Goal: Transaction & Acquisition: Purchase product/service

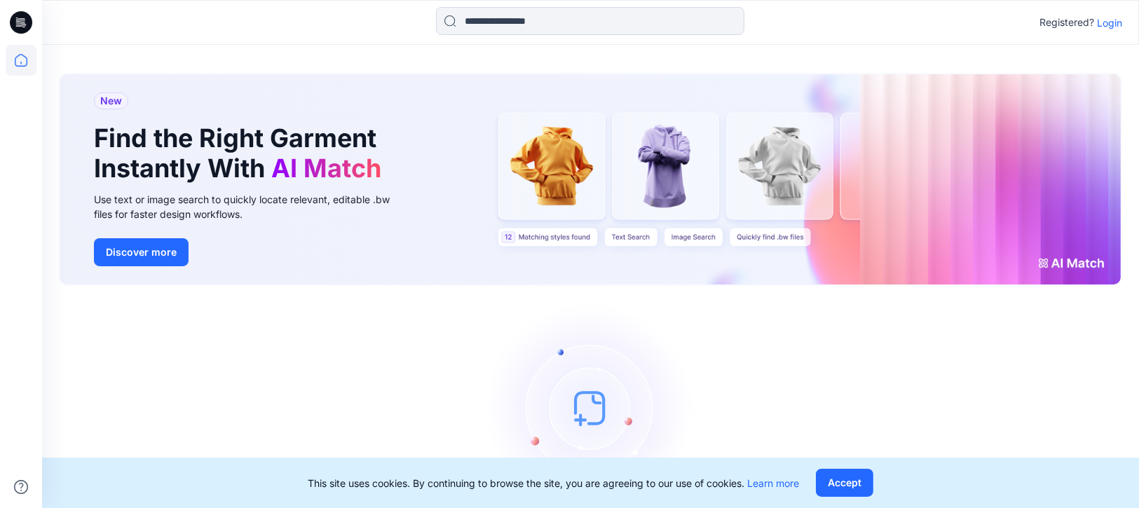
click at [1110, 23] on p "Login" at bounding box center [1109, 22] width 25 height 15
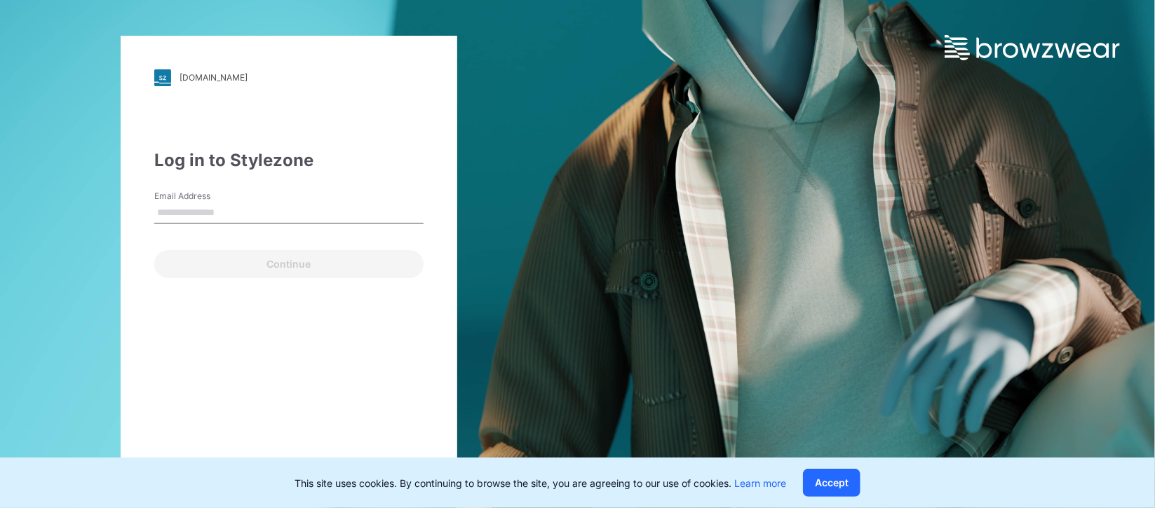
type input "**********"
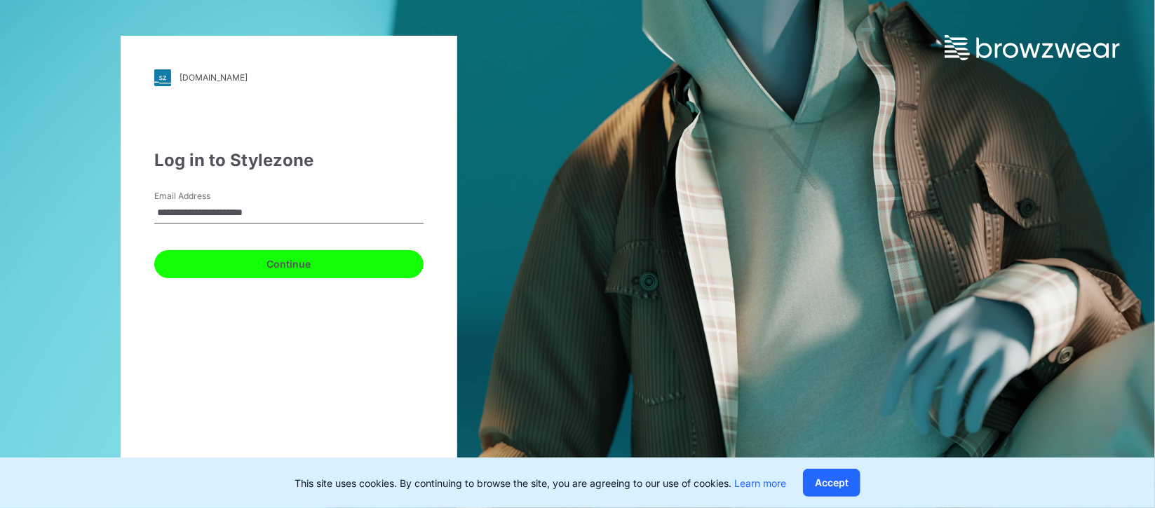
click at [309, 263] on button "Continue" at bounding box center [288, 264] width 269 height 28
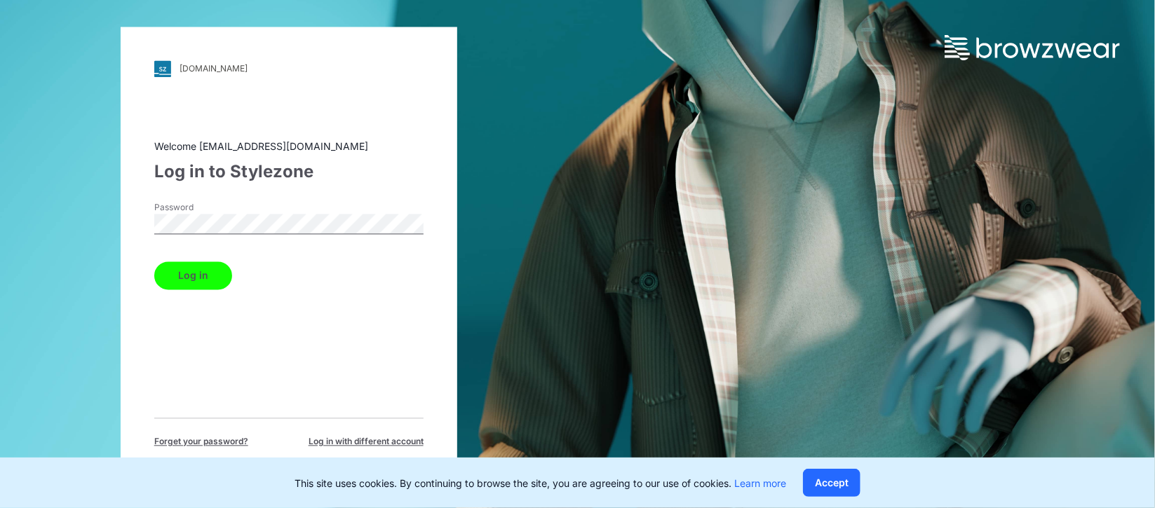
click at [180, 273] on button "Log in" at bounding box center [193, 276] width 78 height 28
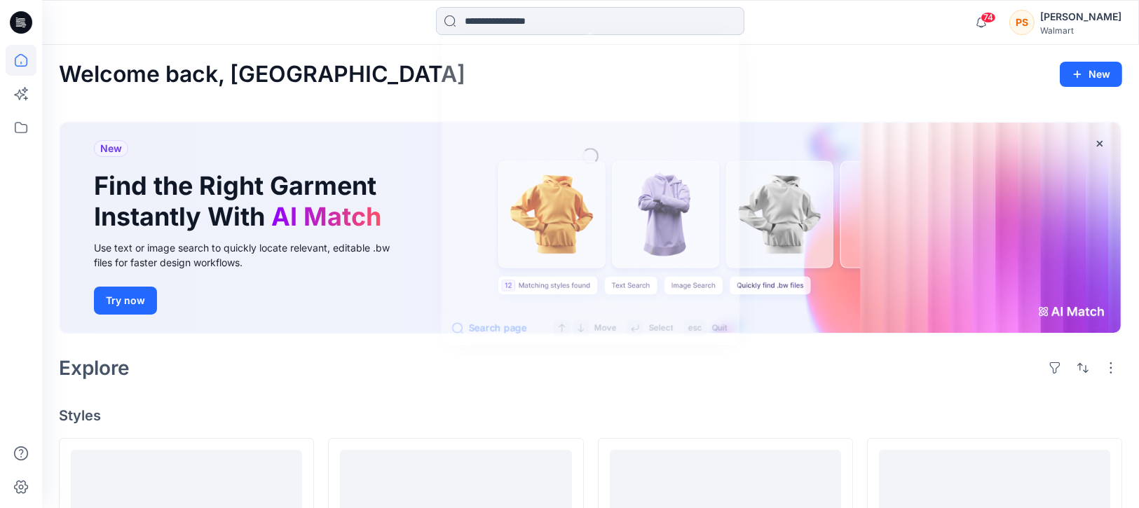
click at [501, 15] on input at bounding box center [590, 21] width 308 height 28
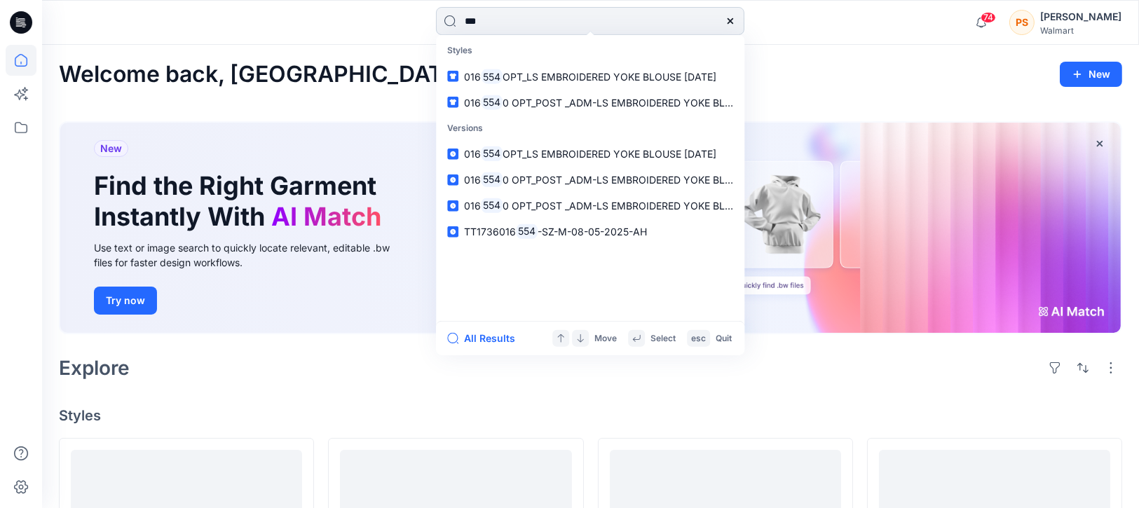
click at [459, 15] on input "***" at bounding box center [590, 21] width 308 height 28
type input "****"
click at [571, 231] on span "-SZ-M-08-05-2025-AH" at bounding box center [592, 232] width 109 height 12
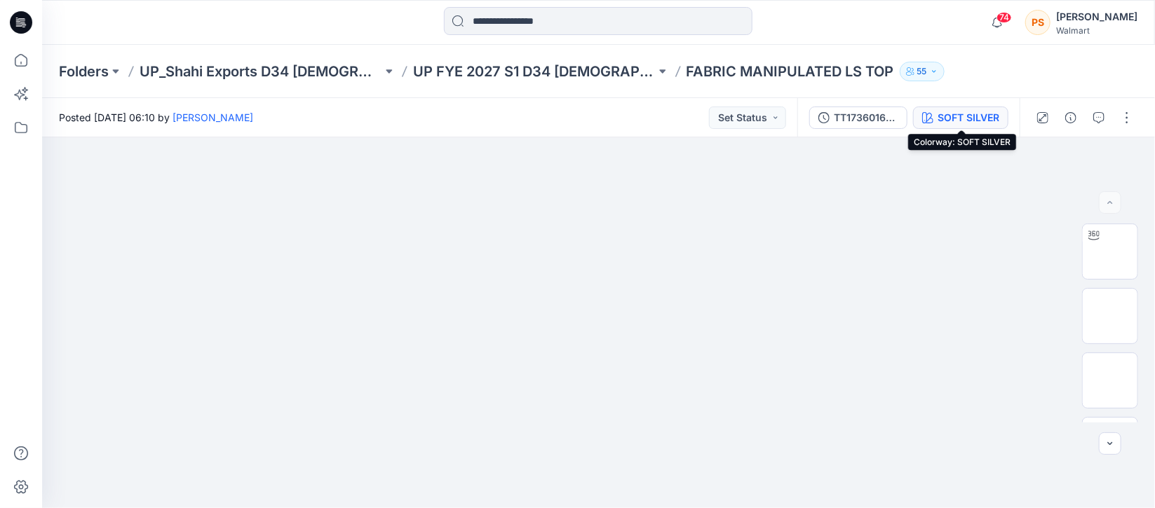
click at [946, 124] on div "SOFT SILVER" at bounding box center [968, 117] width 62 height 15
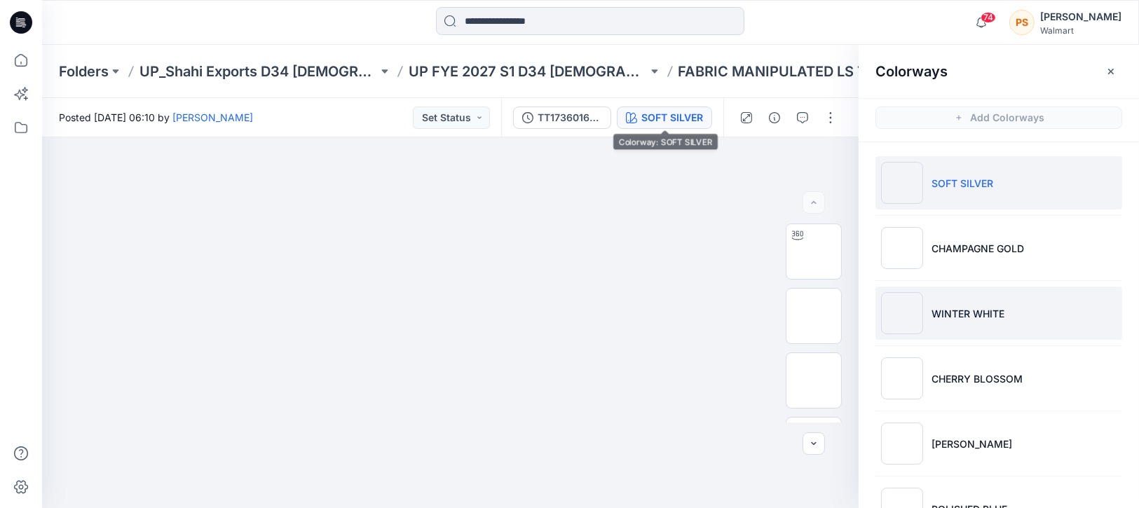
click at [932, 309] on p "WINTER WHITE" at bounding box center [968, 313] width 73 height 15
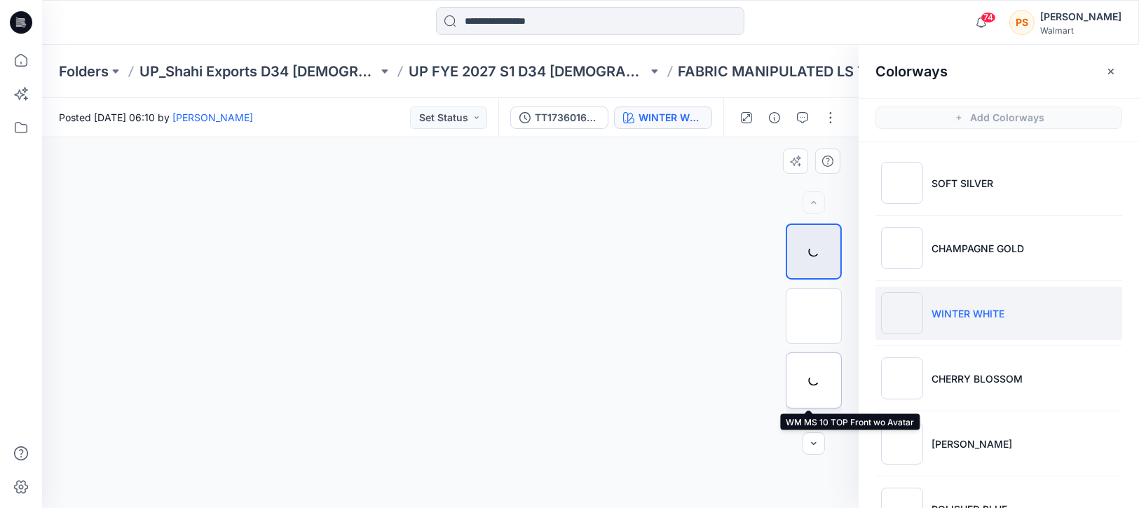
click at [807, 380] on div at bounding box center [814, 381] width 56 height 56
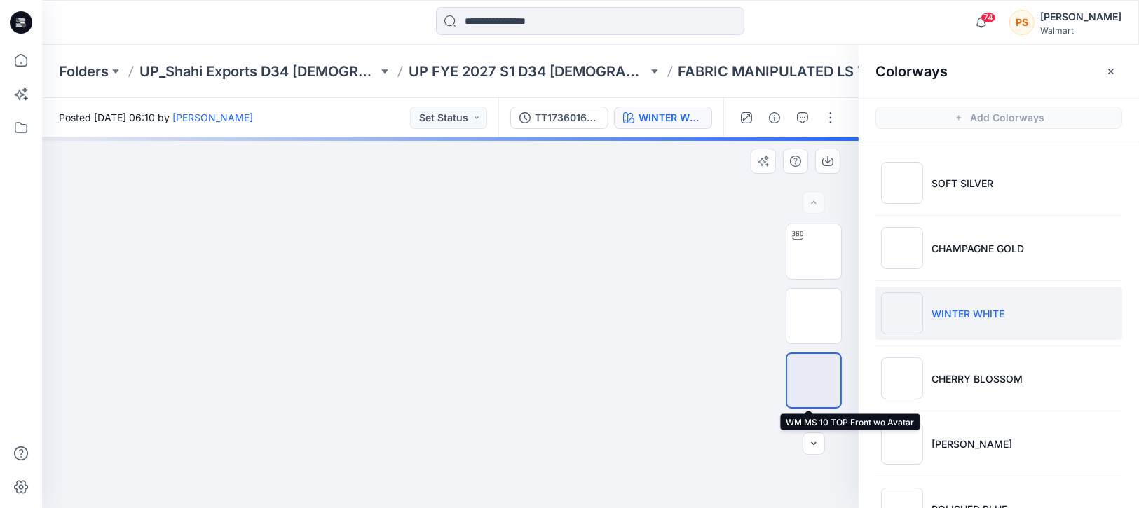
click at [814, 381] on img at bounding box center [814, 381] width 0 height 0
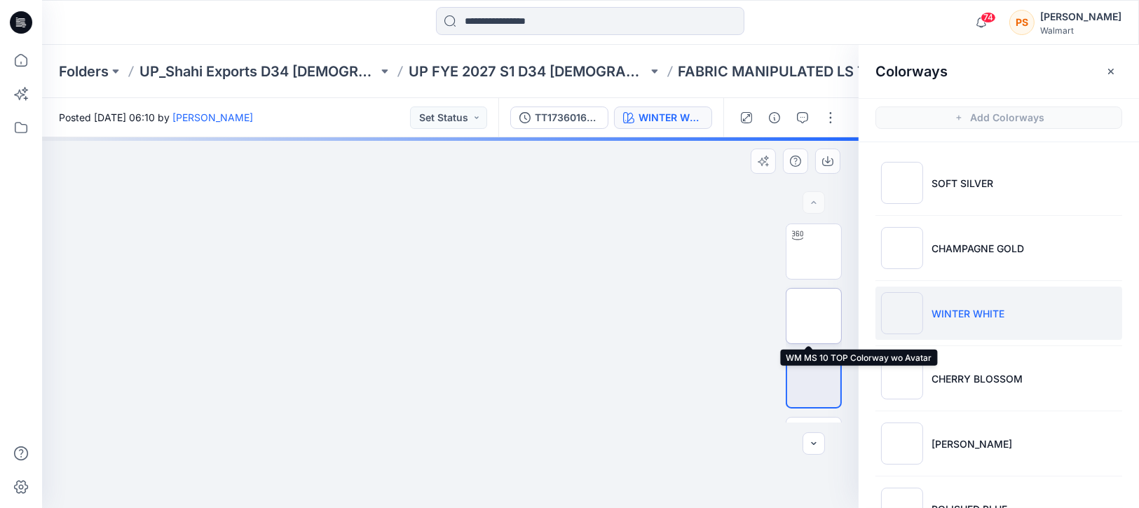
click at [814, 316] on img at bounding box center [814, 316] width 0 height 0
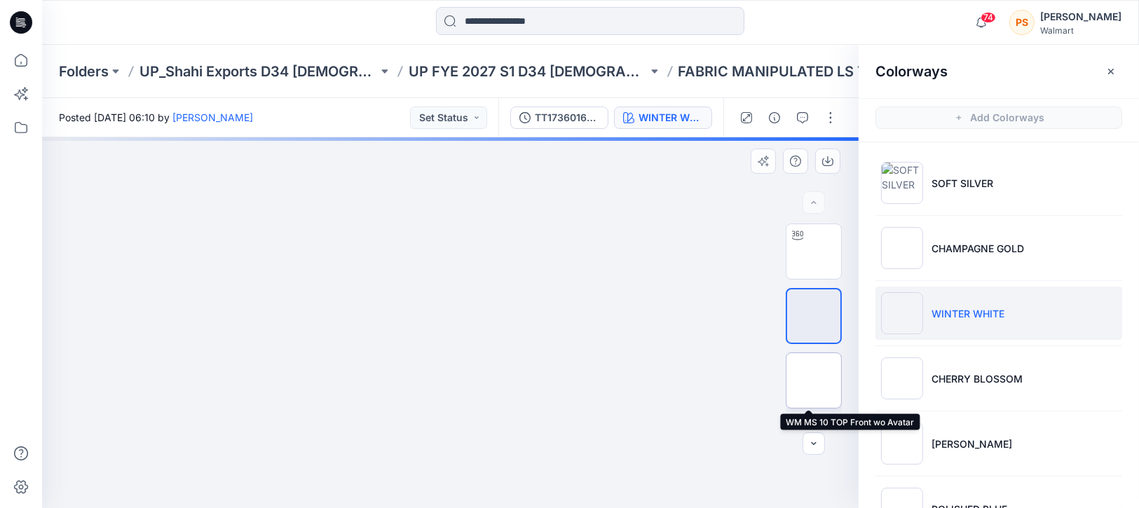
click at [814, 381] on img at bounding box center [814, 381] width 0 height 0
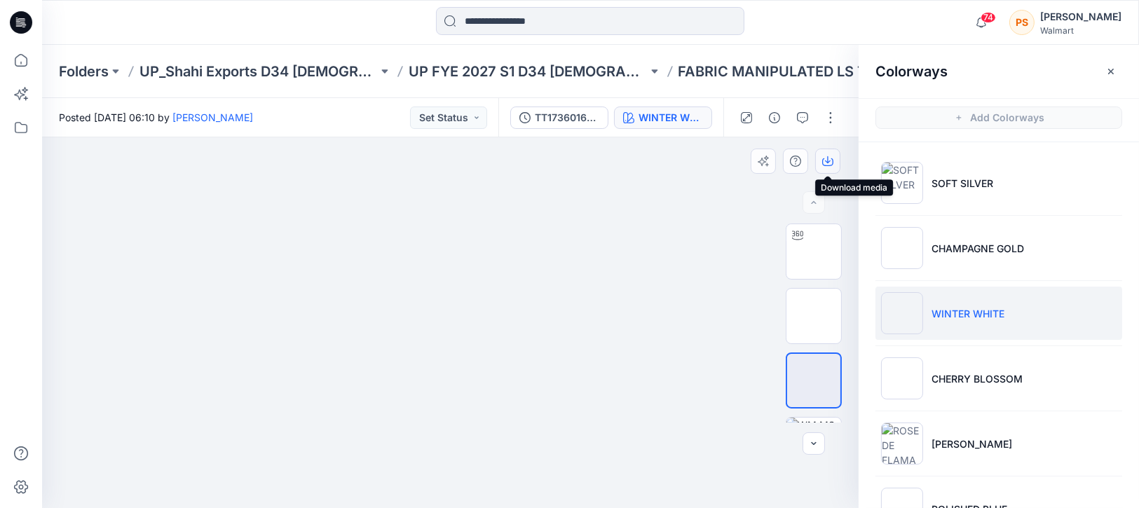
click at [826, 161] on icon "button" at bounding box center [828, 159] width 6 height 7
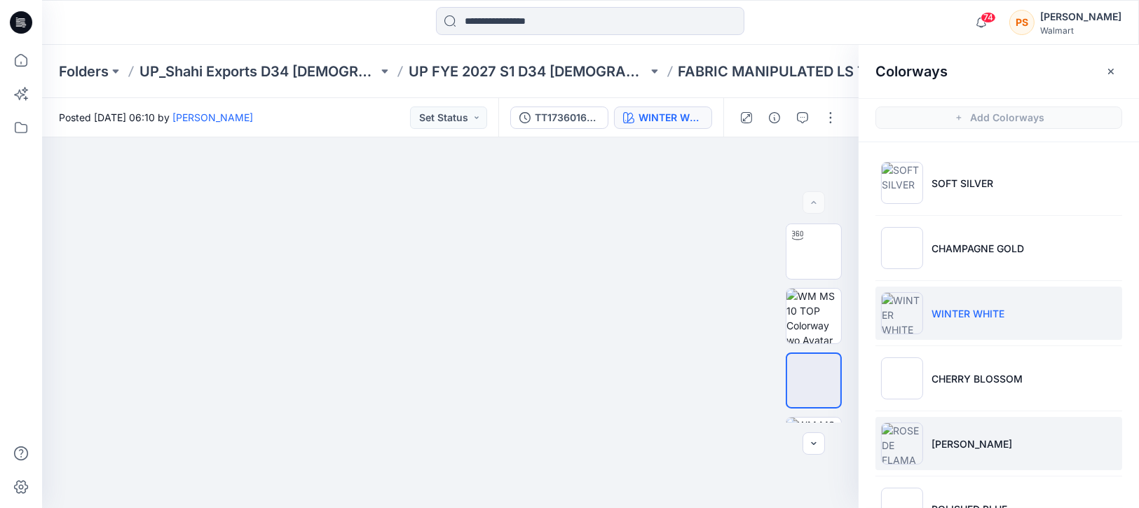
scroll to position [177, 0]
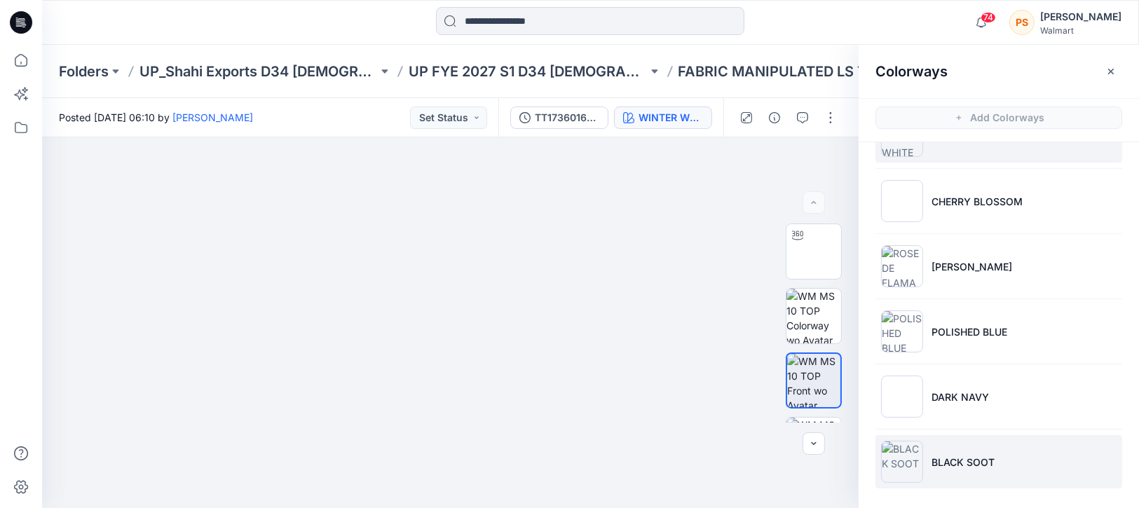
click at [972, 470] on li "BLACK SOOT" at bounding box center [999, 461] width 247 height 53
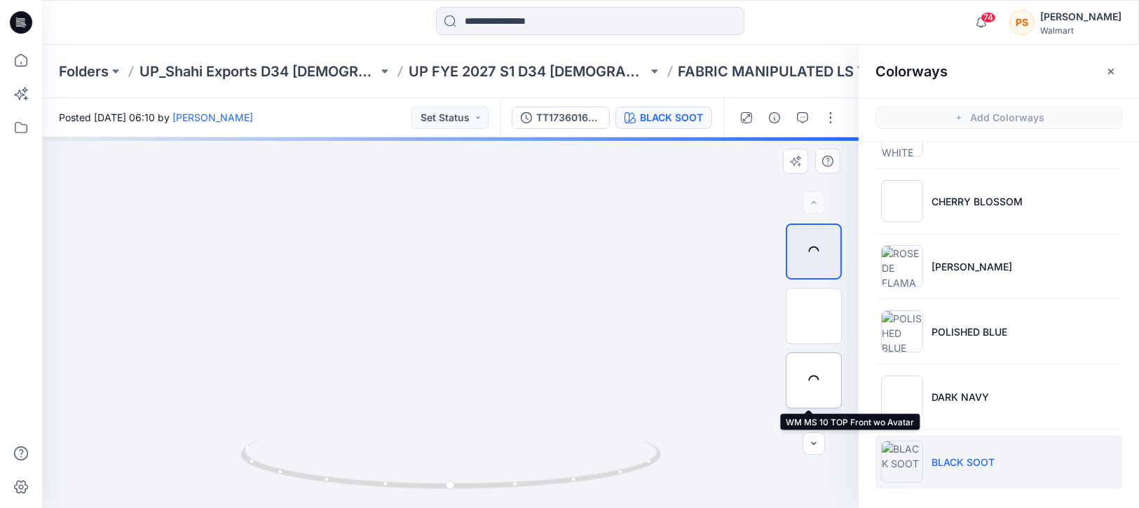
click at [803, 391] on div at bounding box center [814, 381] width 56 height 56
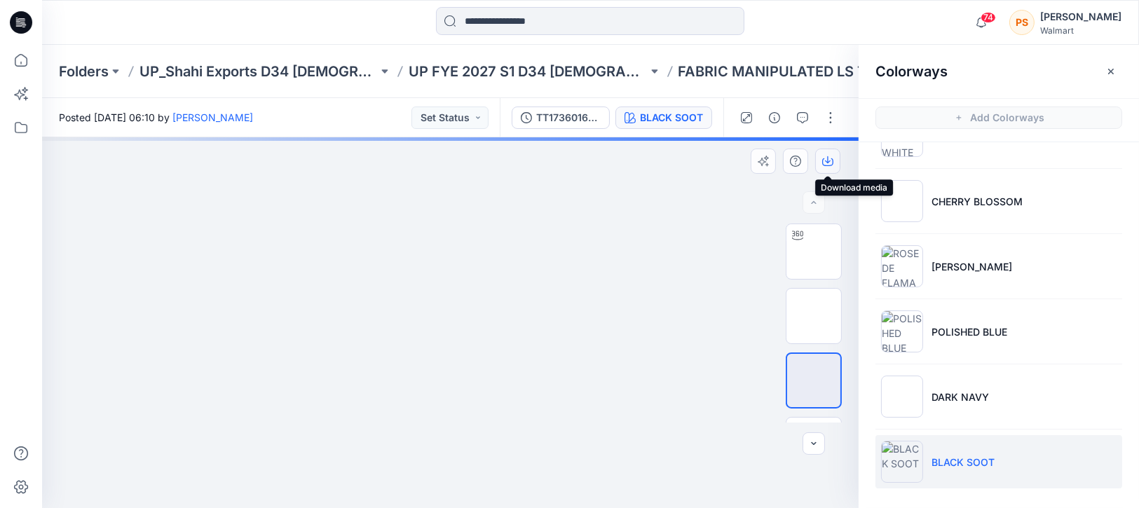
click at [830, 164] on icon "button" at bounding box center [827, 161] width 11 height 11
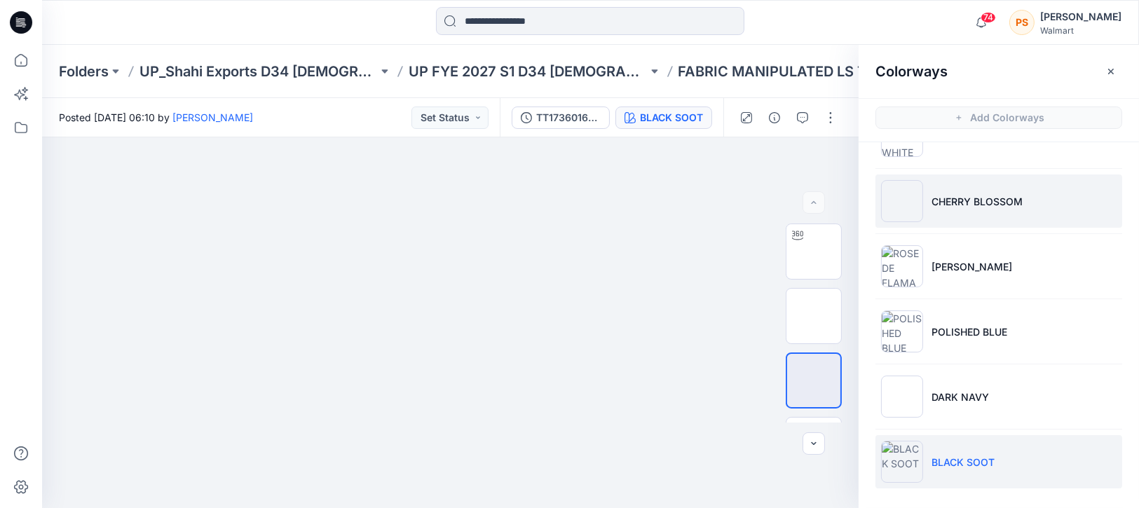
click at [986, 213] on li "CHERRY BLOSSOM" at bounding box center [999, 201] width 247 height 53
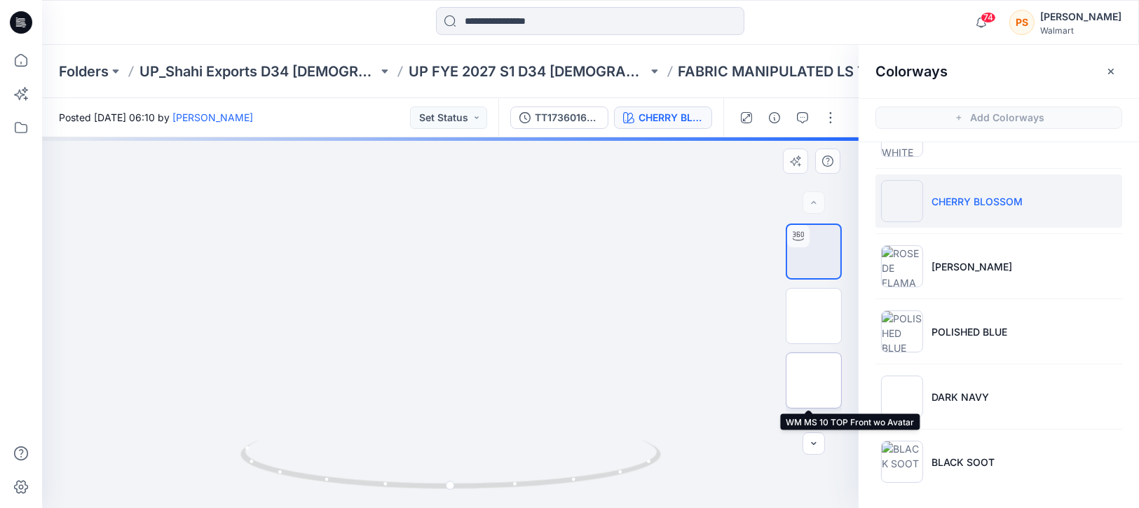
click at [814, 381] on img at bounding box center [814, 381] width 0 height 0
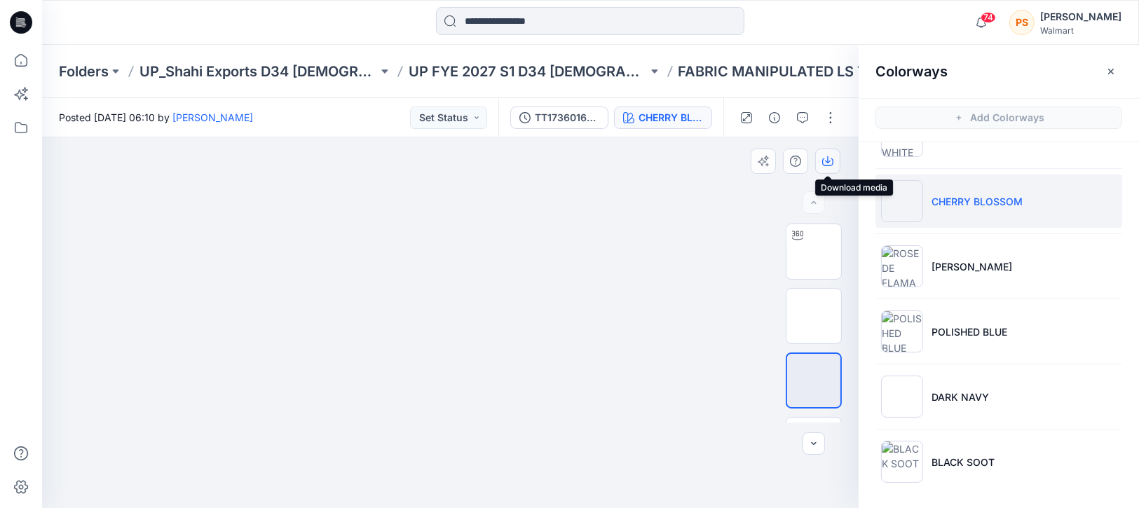
click at [826, 165] on icon "button" at bounding box center [827, 161] width 11 height 11
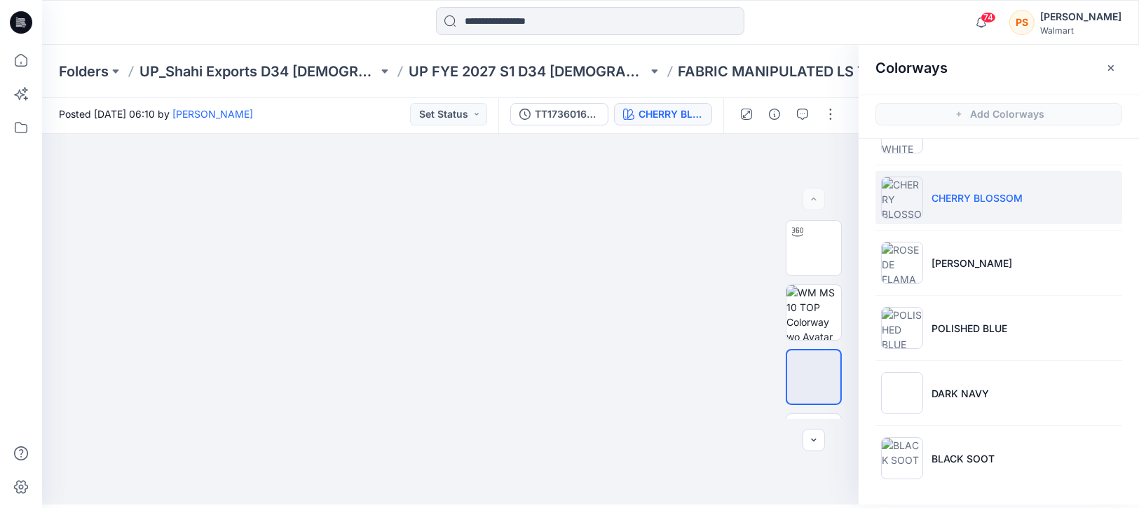
scroll to position [0, 0]
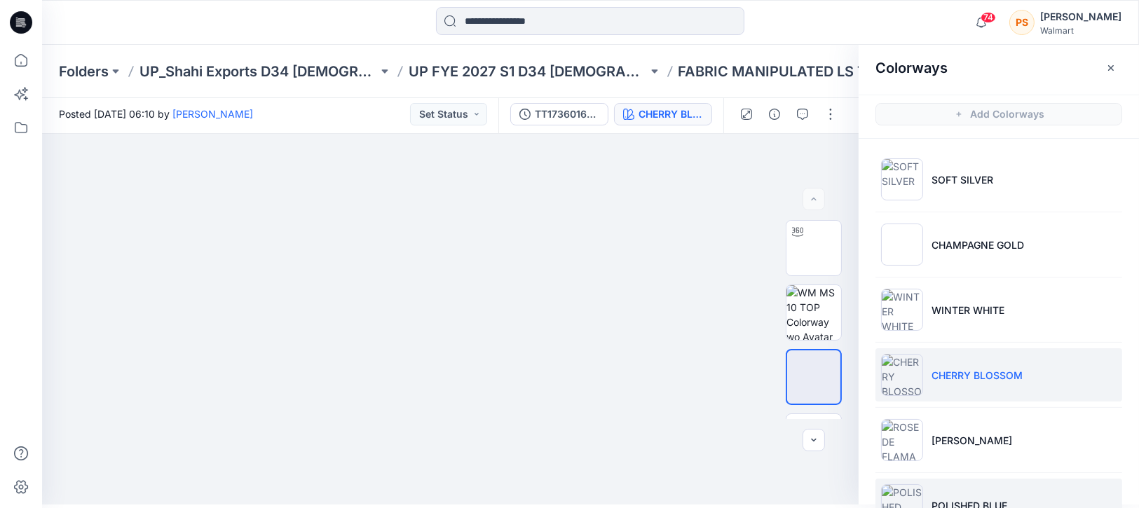
click at [1085, 491] on li "POLISHED BLUE" at bounding box center [999, 505] width 247 height 53
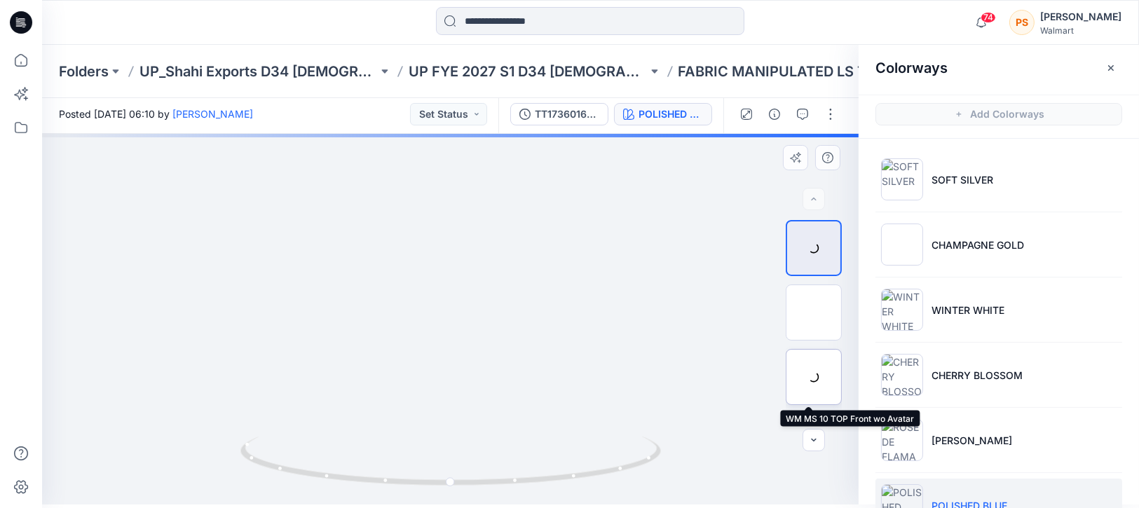
click at [814, 374] on div at bounding box center [814, 377] width 56 height 56
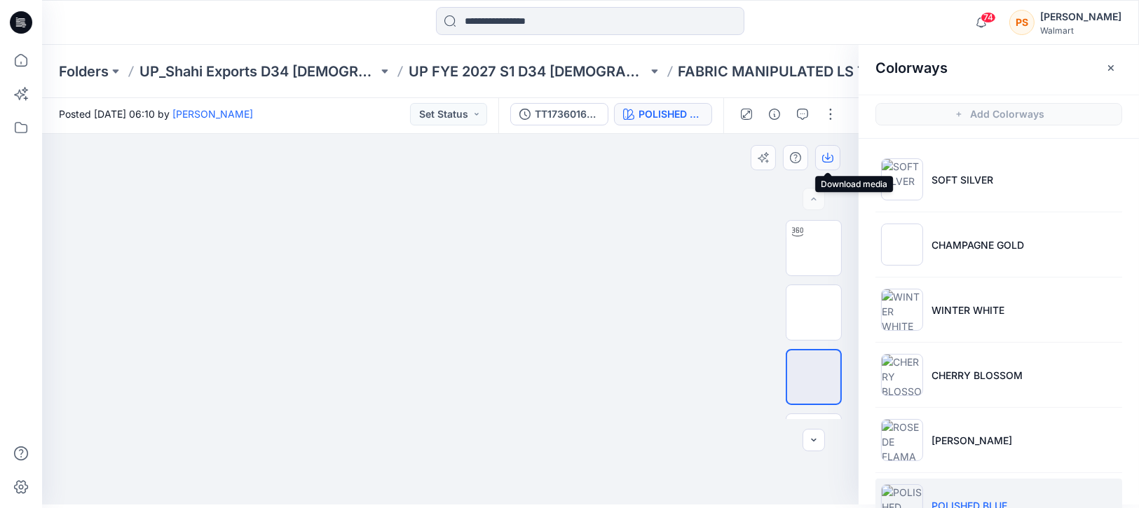
click at [828, 156] on icon "button" at bounding box center [828, 156] width 6 height 7
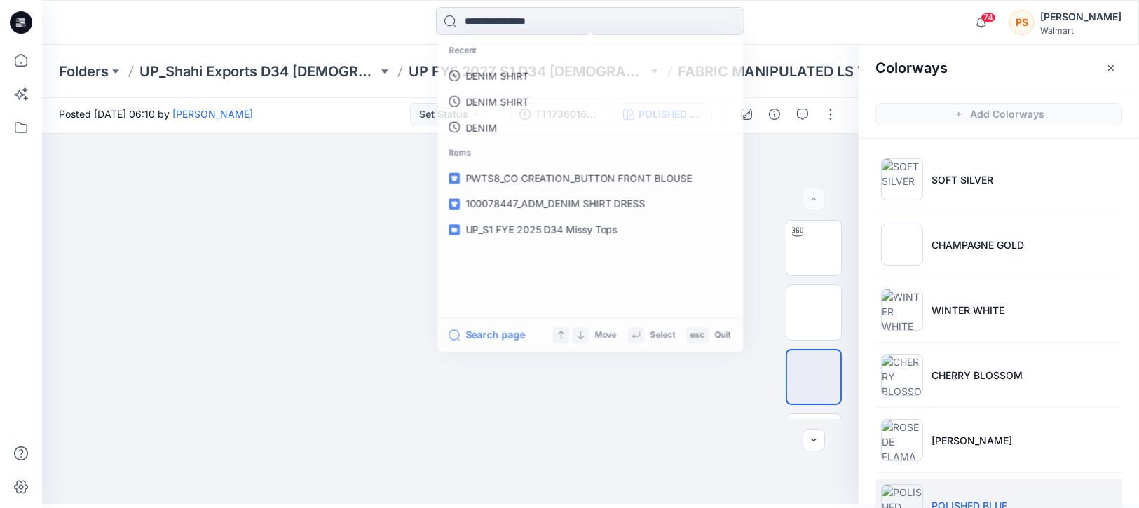
click at [503, 20] on input at bounding box center [590, 21] width 308 height 28
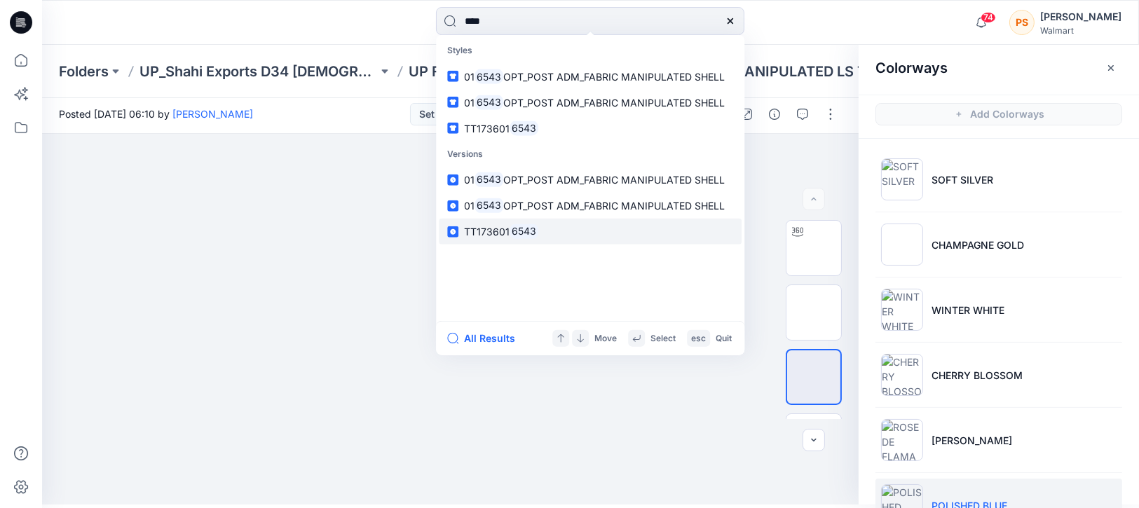
type input "****"
click at [505, 226] on span "TT173601" at bounding box center [487, 232] width 46 height 12
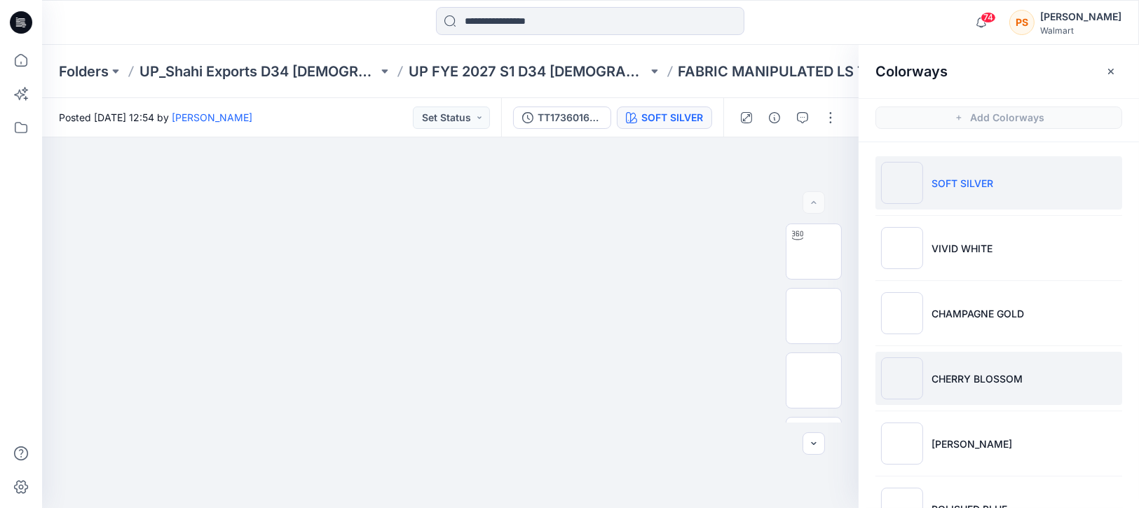
click at [972, 379] on p "CHERRY BLOSSOM" at bounding box center [977, 379] width 91 height 15
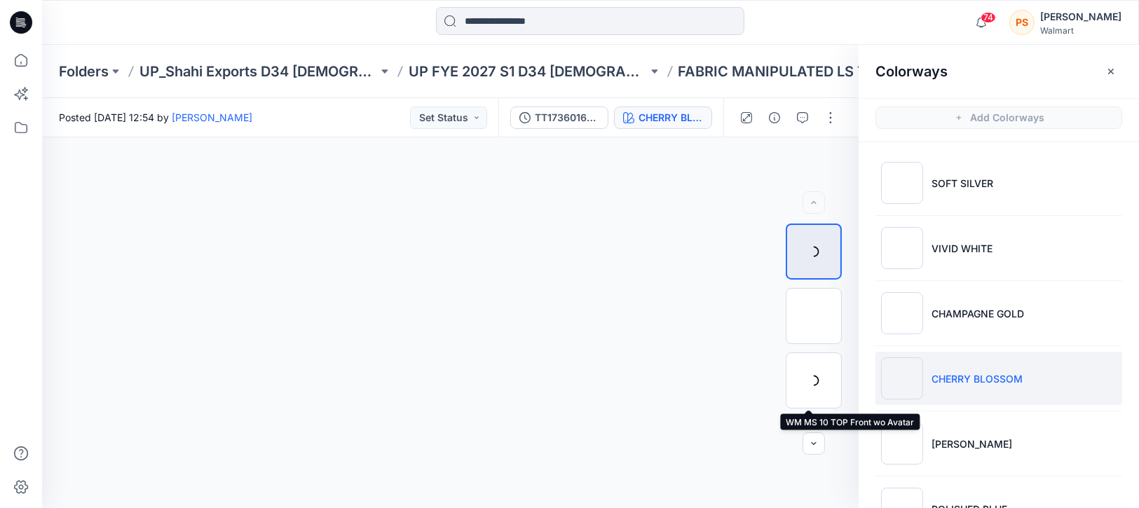
click at [803, 391] on div at bounding box center [814, 381] width 56 height 56
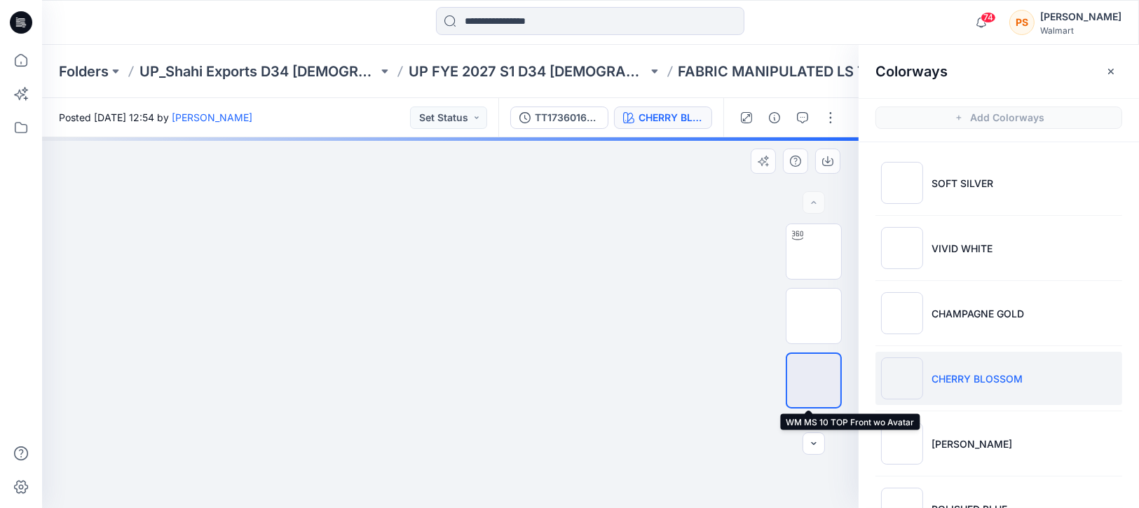
click at [814, 381] on img at bounding box center [814, 381] width 0 height 0
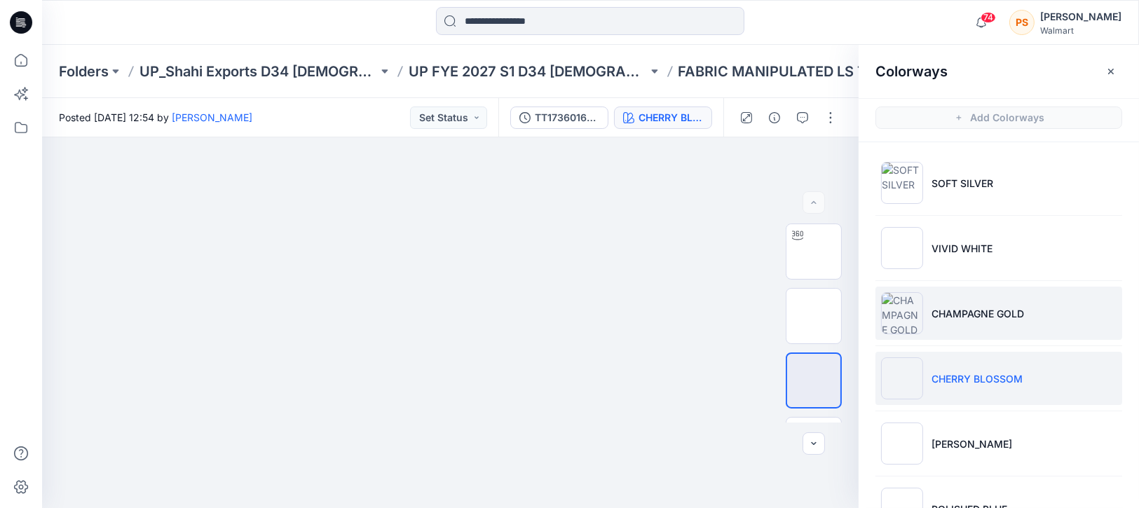
scroll to position [177, 0]
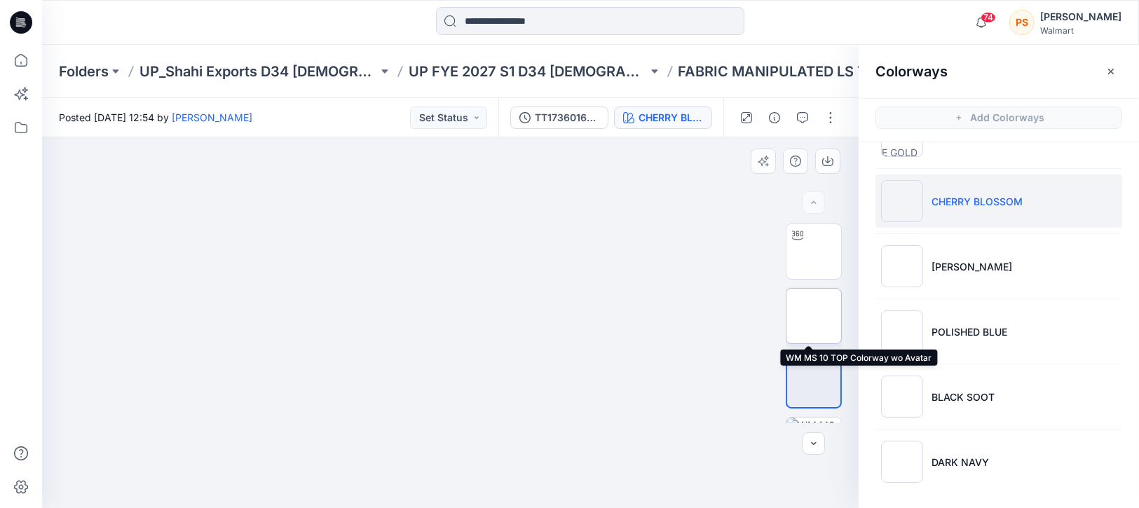
click at [814, 316] on img at bounding box center [814, 316] width 0 height 0
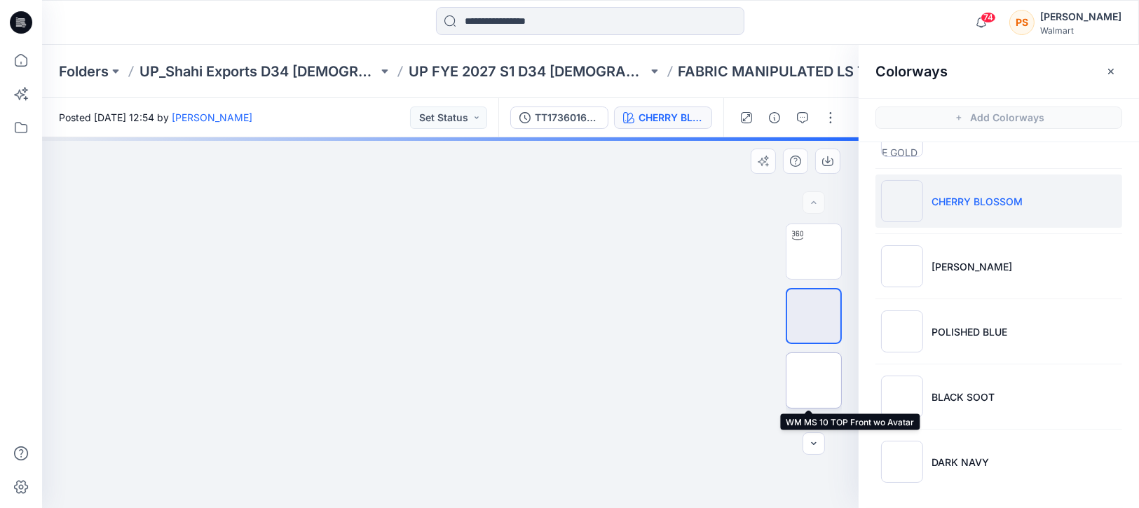
click at [814, 381] on img at bounding box center [814, 381] width 0 height 0
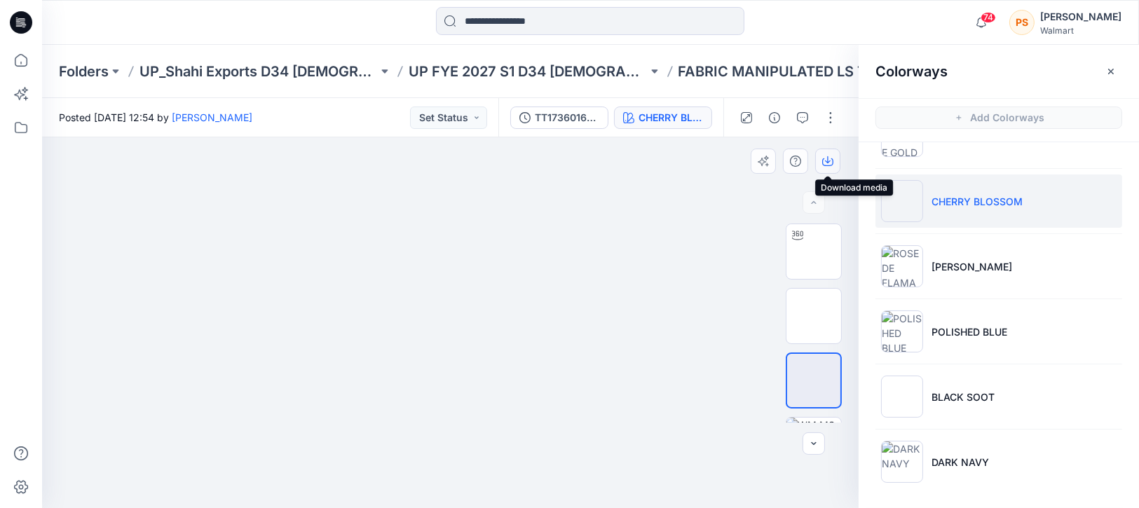
click at [827, 164] on icon "button" at bounding box center [827, 161] width 11 height 11
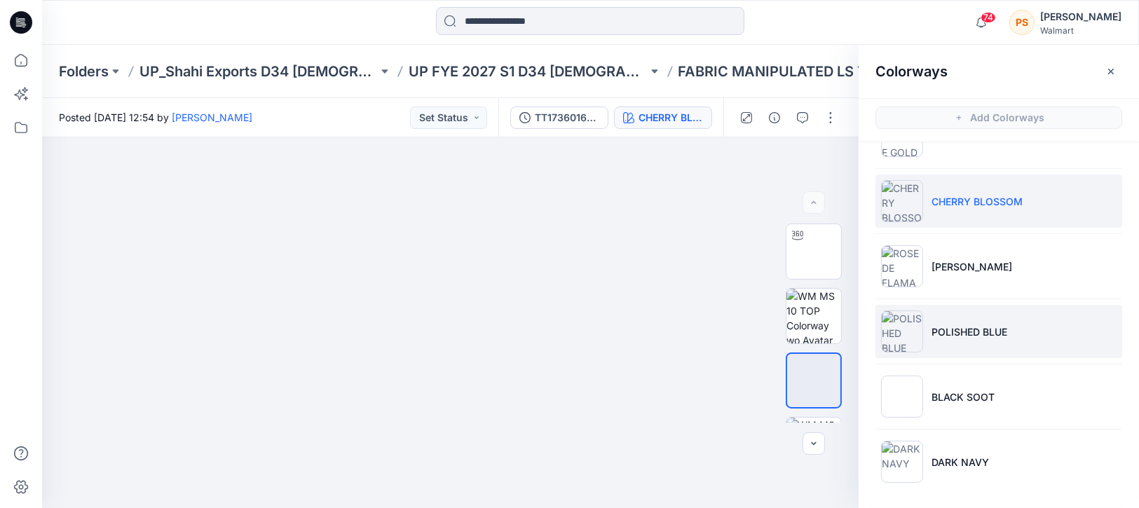
click at [964, 333] on p "POLISHED BLUE" at bounding box center [970, 332] width 76 height 15
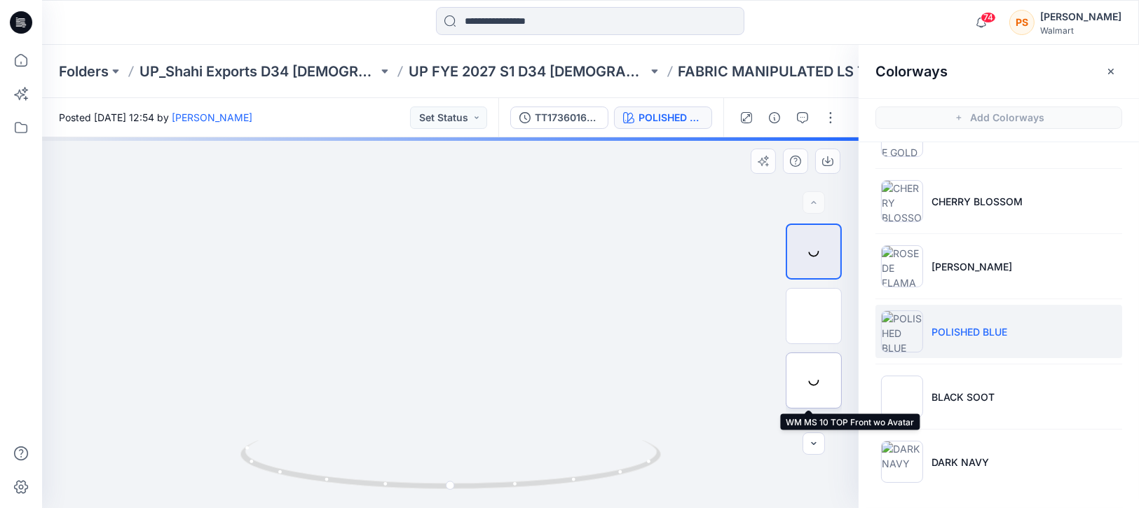
click at [817, 386] on div at bounding box center [814, 381] width 56 height 56
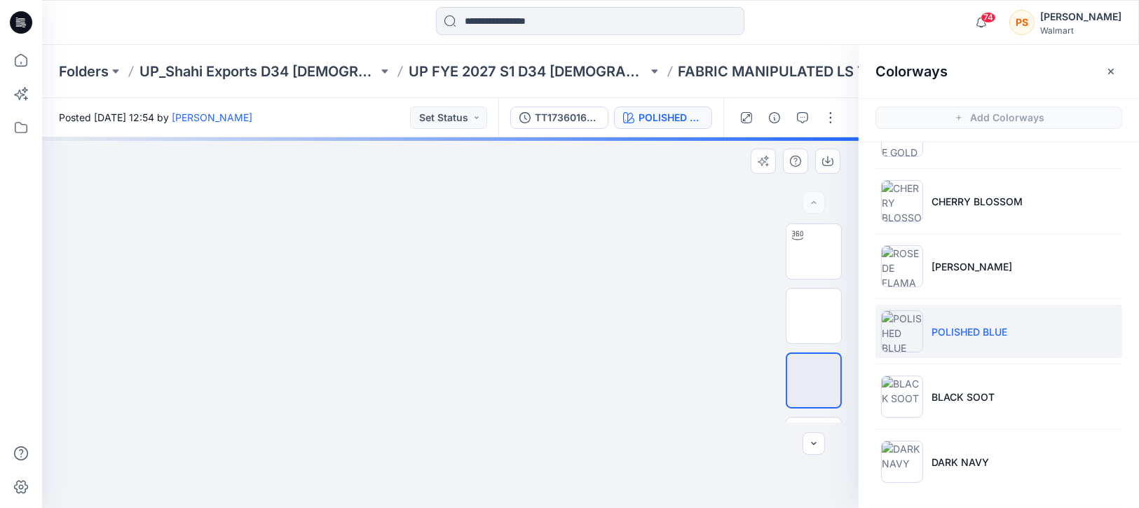
click at [678, 326] on div at bounding box center [450, 322] width 817 height 371
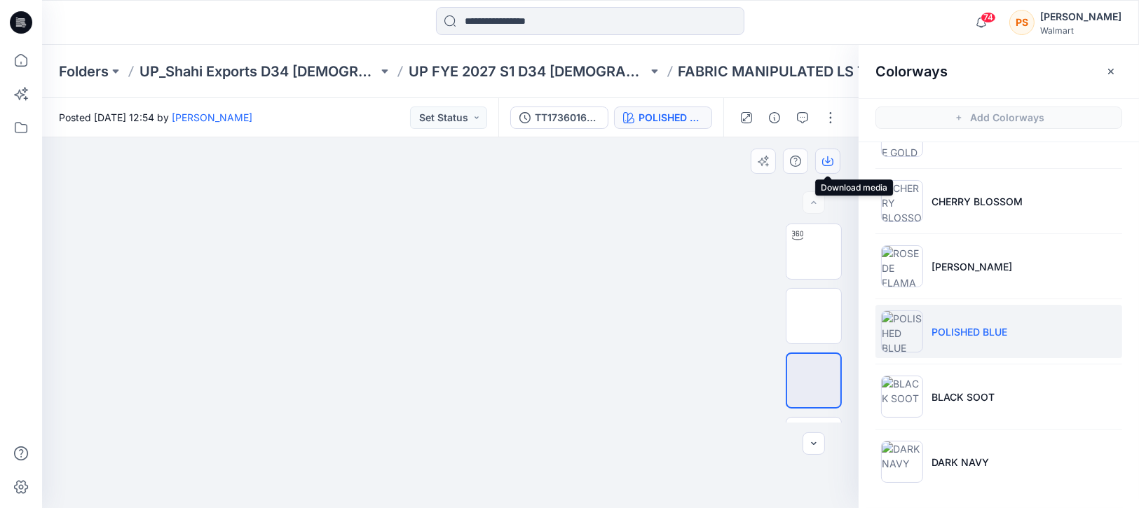
click at [829, 164] on icon "button" at bounding box center [827, 161] width 11 height 11
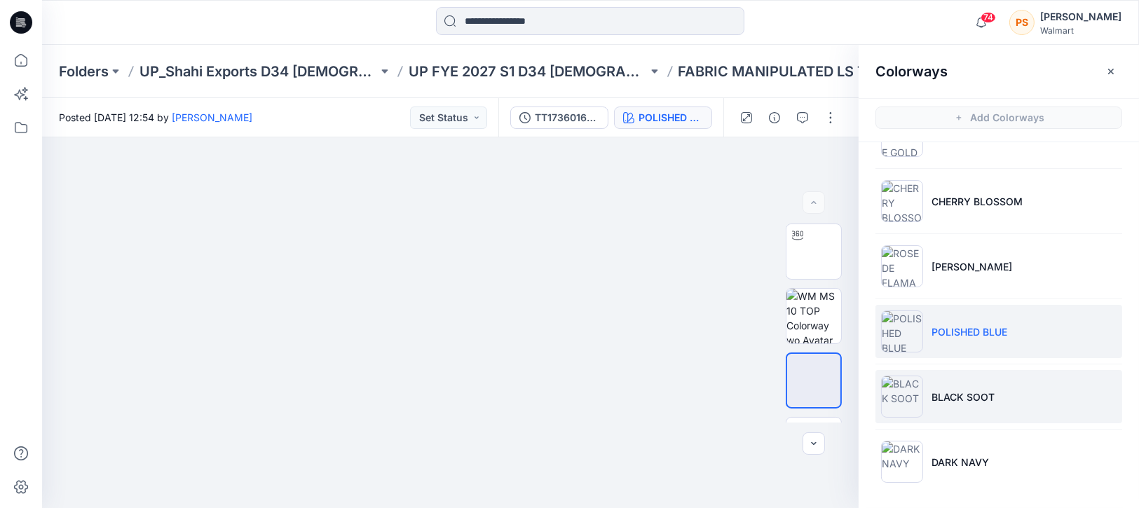
click at [997, 390] on li "BLACK SOOT" at bounding box center [999, 396] width 247 height 53
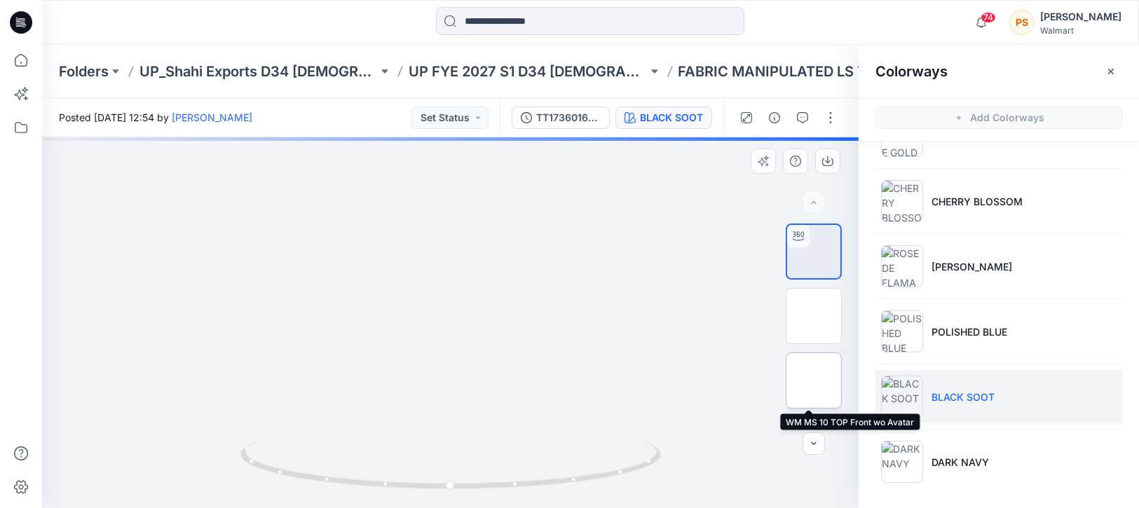
click at [814, 381] on img at bounding box center [814, 381] width 0 height 0
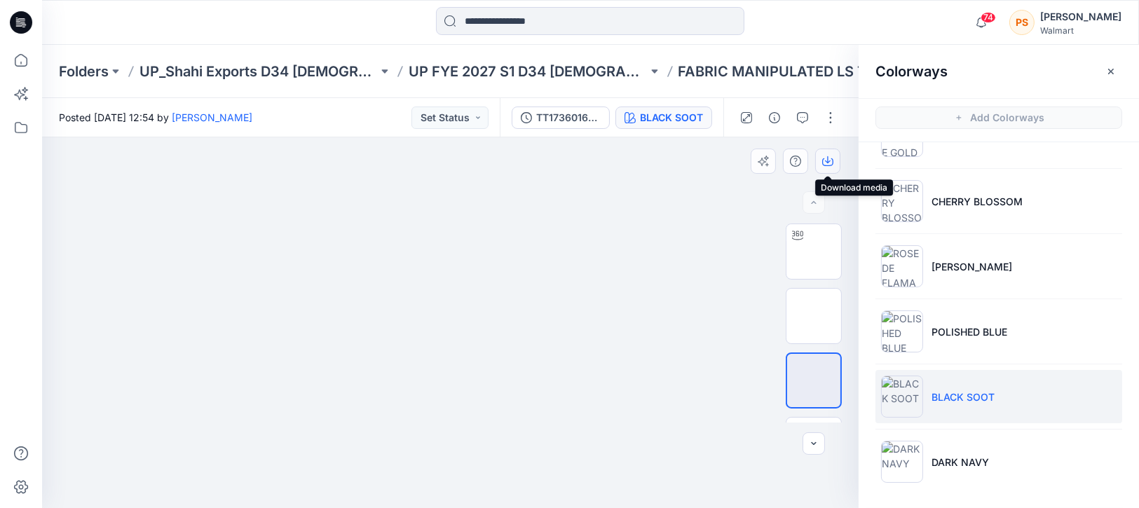
click at [827, 163] on icon "button" at bounding box center [827, 161] width 11 height 11
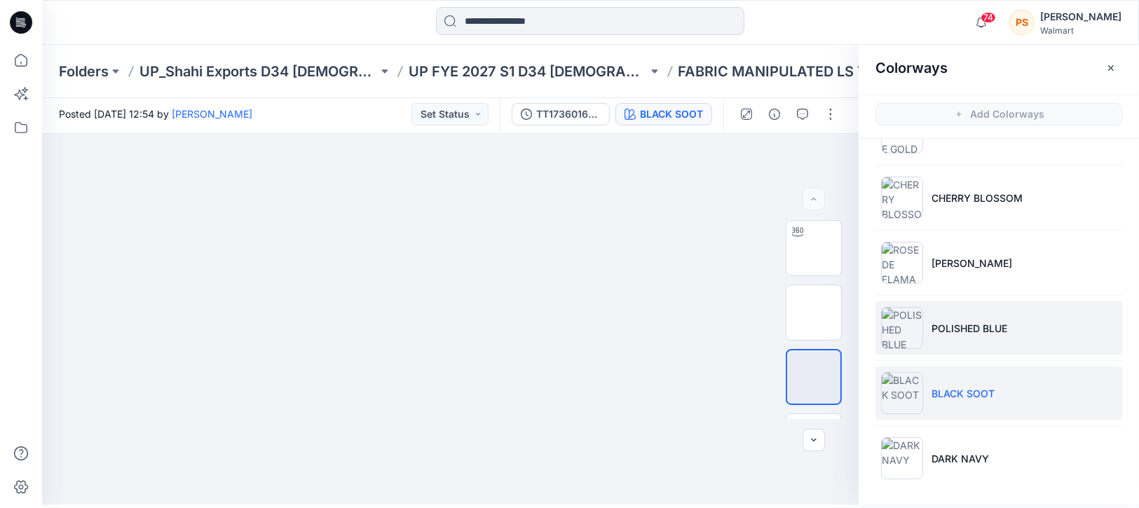
scroll to position [0, 0]
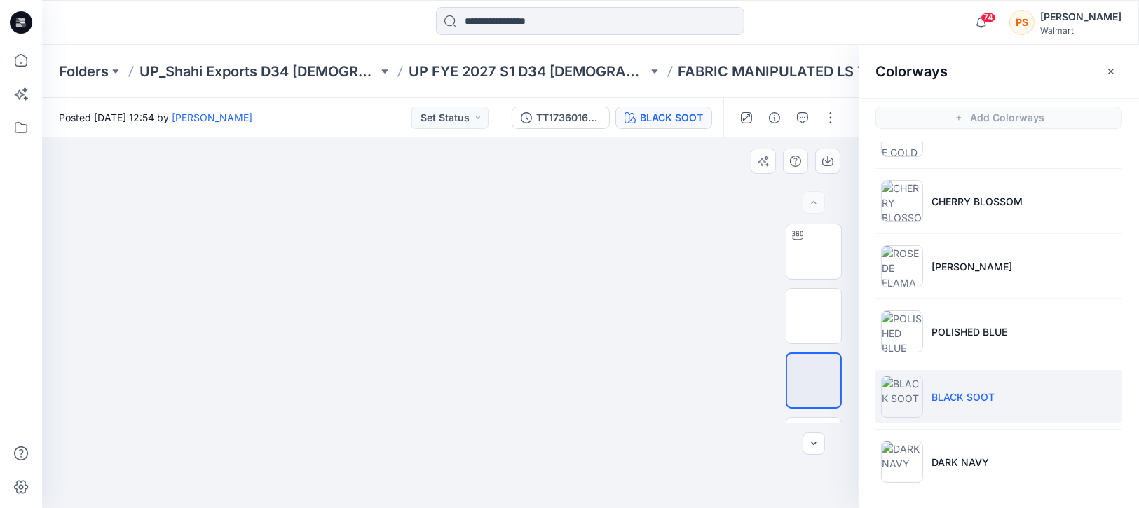
click at [712, 258] on div at bounding box center [450, 322] width 817 height 371
click at [1108, 73] on icon "button" at bounding box center [1111, 71] width 6 height 6
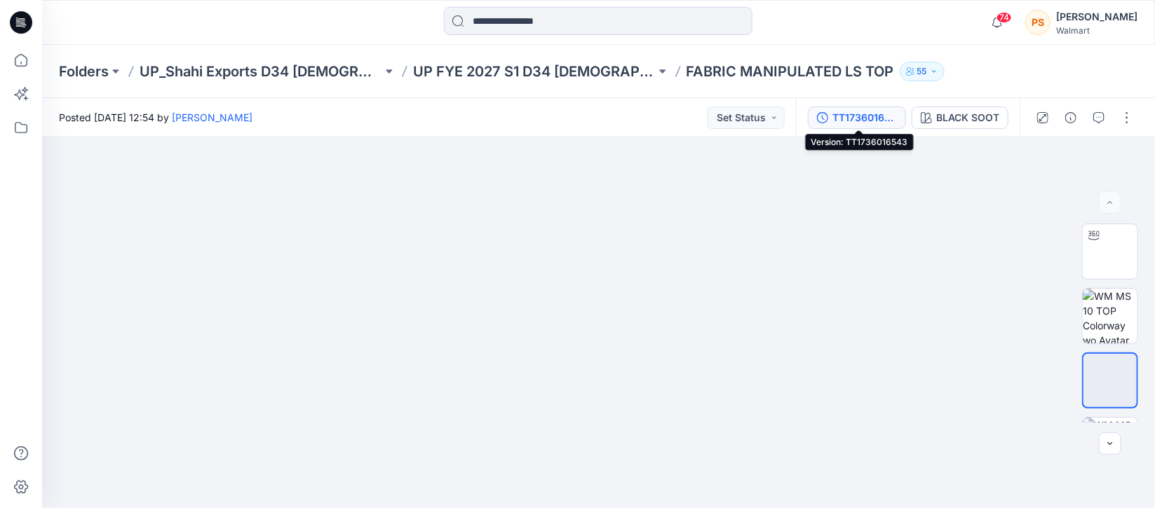
click at [875, 112] on div "TT1736016543" at bounding box center [864, 117] width 64 height 15
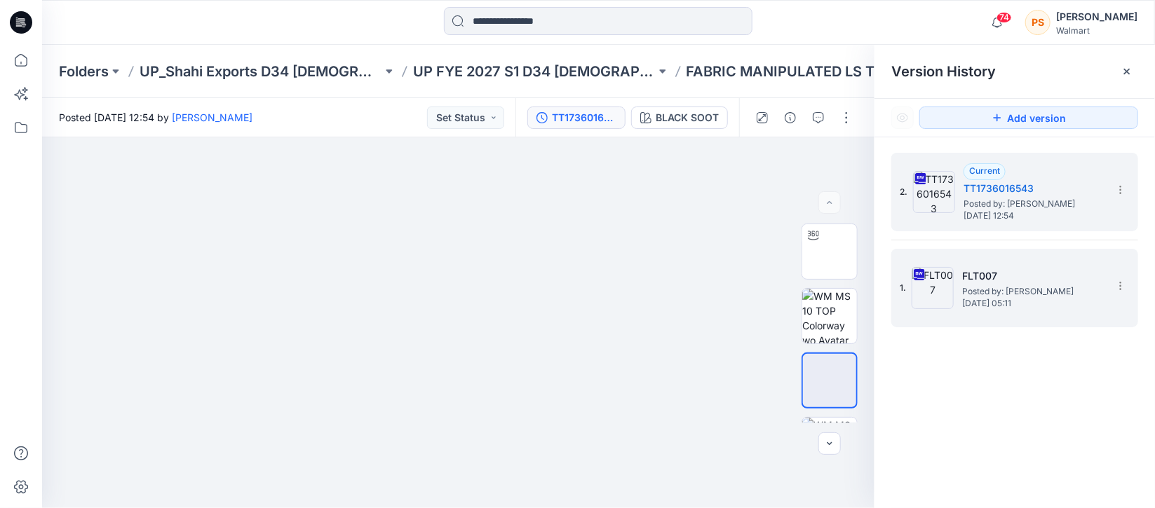
click at [986, 287] on span "Posted by: [PERSON_NAME]" at bounding box center [1032, 292] width 140 height 14
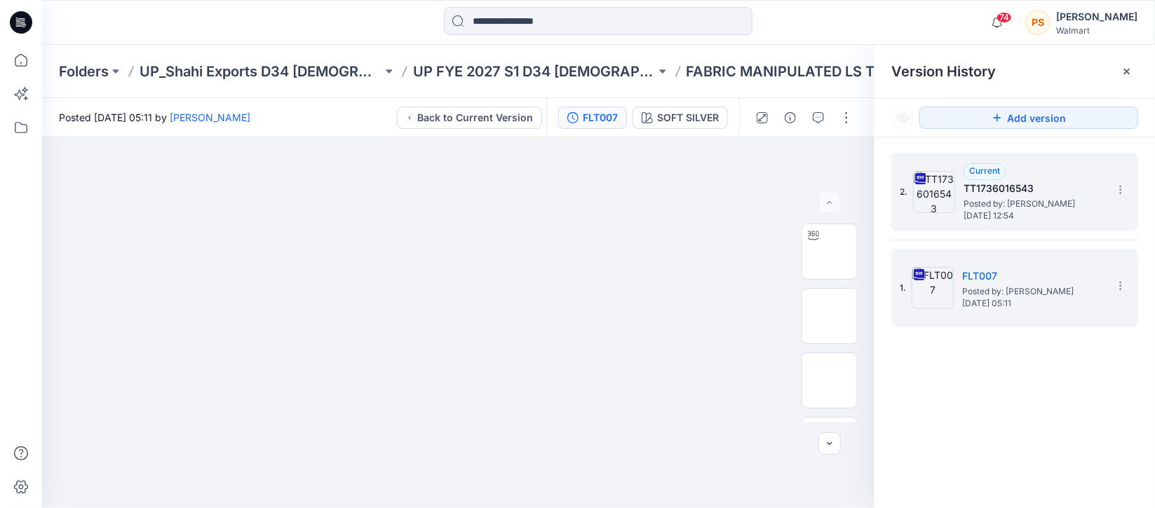
click at [1006, 197] on span "Posted by: [PERSON_NAME]" at bounding box center [1033, 204] width 140 height 14
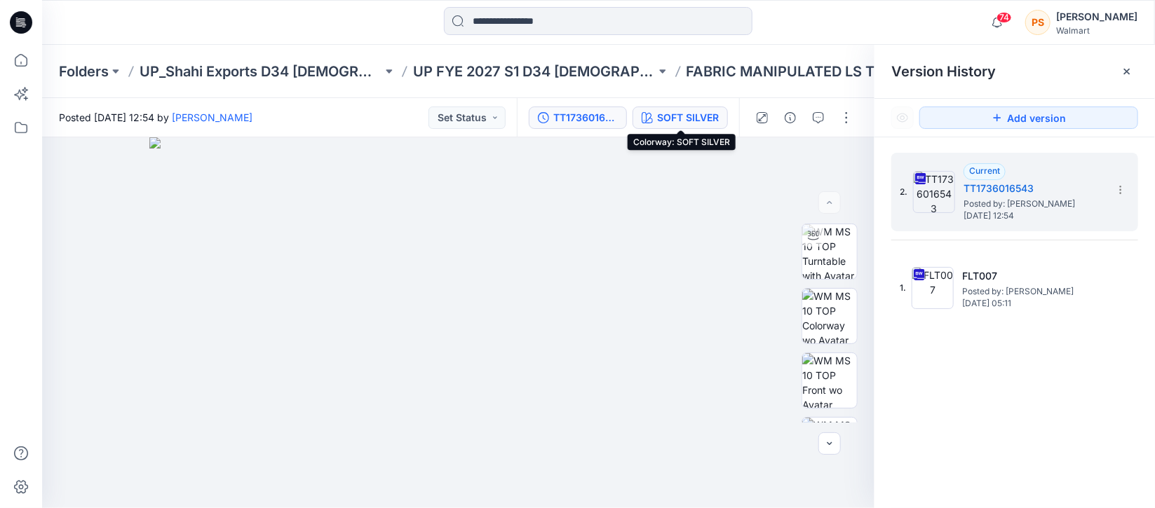
click at [679, 123] on div "SOFT SILVER" at bounding box center [688, 117] width 62 height 15
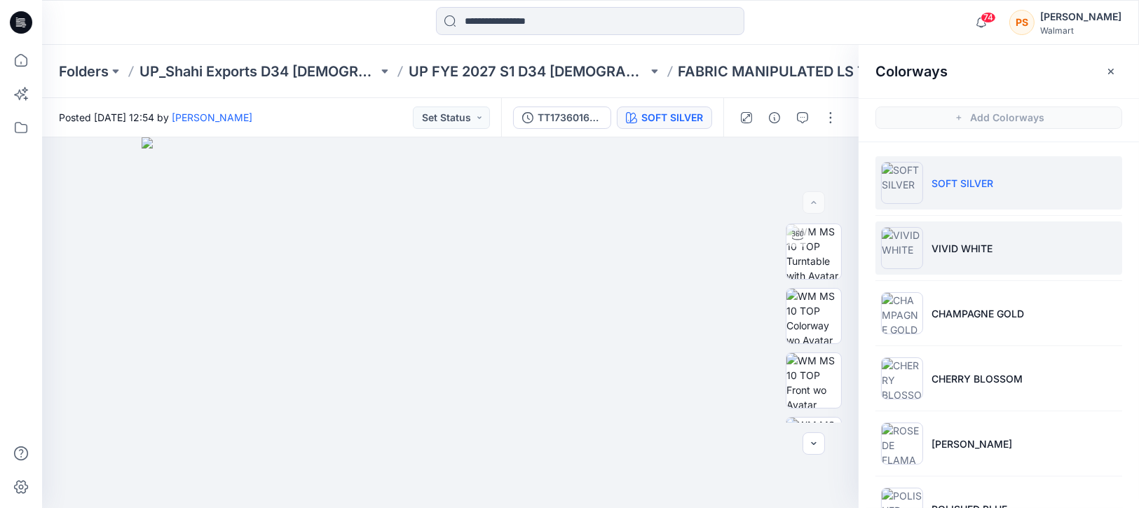
click at [960, 259] on li "VIVID WHITE" at bounding box center [999, 248] width 247 height 53
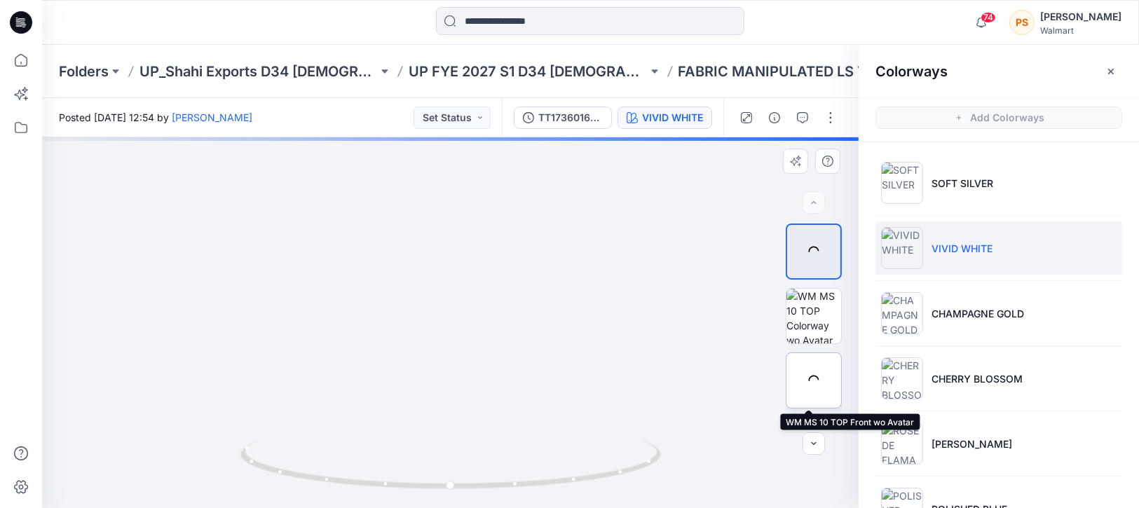
click at [815, 381] on div at bounding box center [814, 381] width 56 height 56
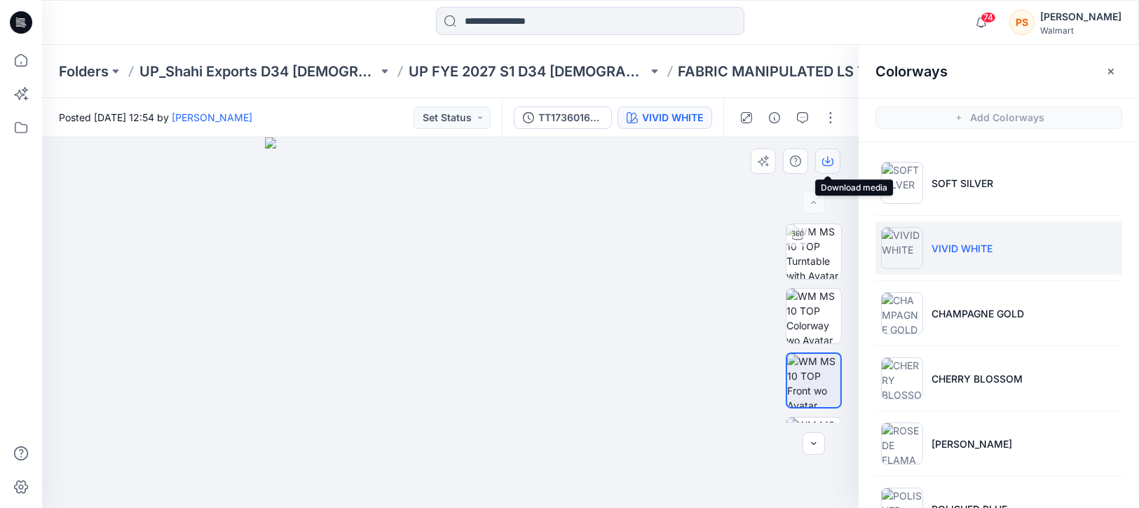
click at [829, 163] on icon "button" at bounding box center [827, 161] width 11 height 11
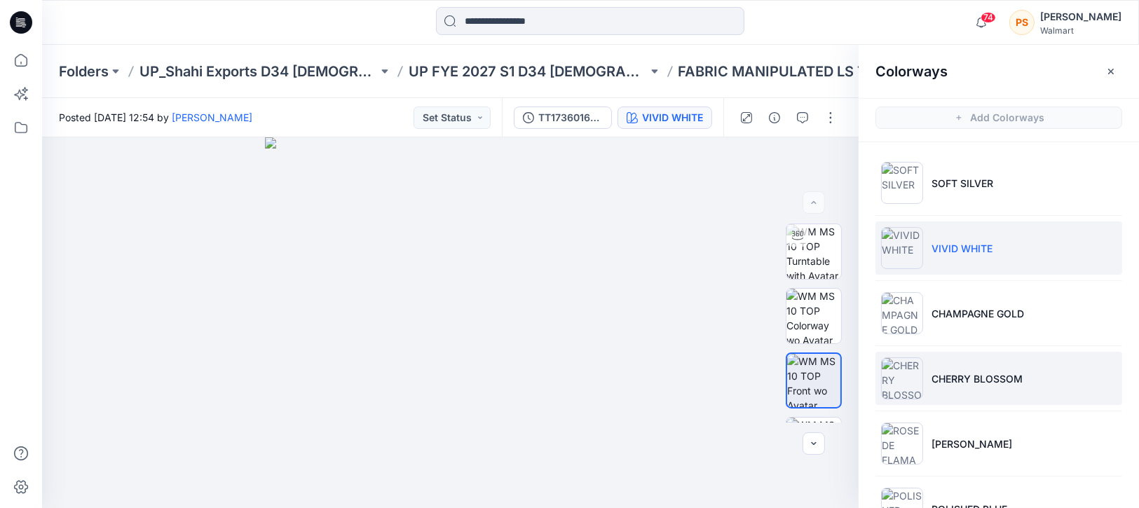
click at [967, 376] on p "CHERRY BLOSSOM" at bounding box center [977, 379] width 91 height 15
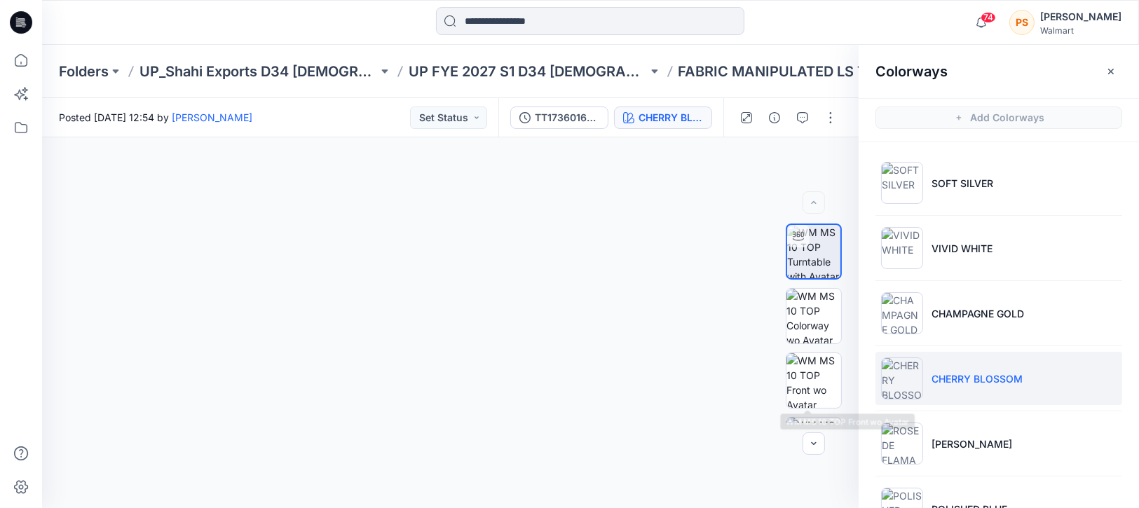
click at [816, 377] on img at bounding box center [814, 380] width 55 height 55
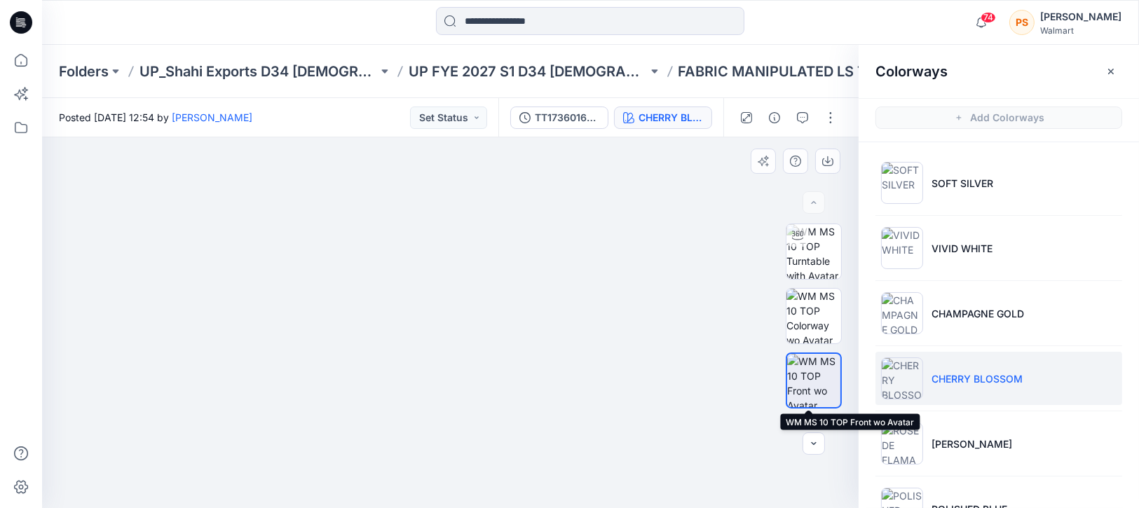
click at [803, 389] on img at bounding box center [813, 380] width 53 height 53
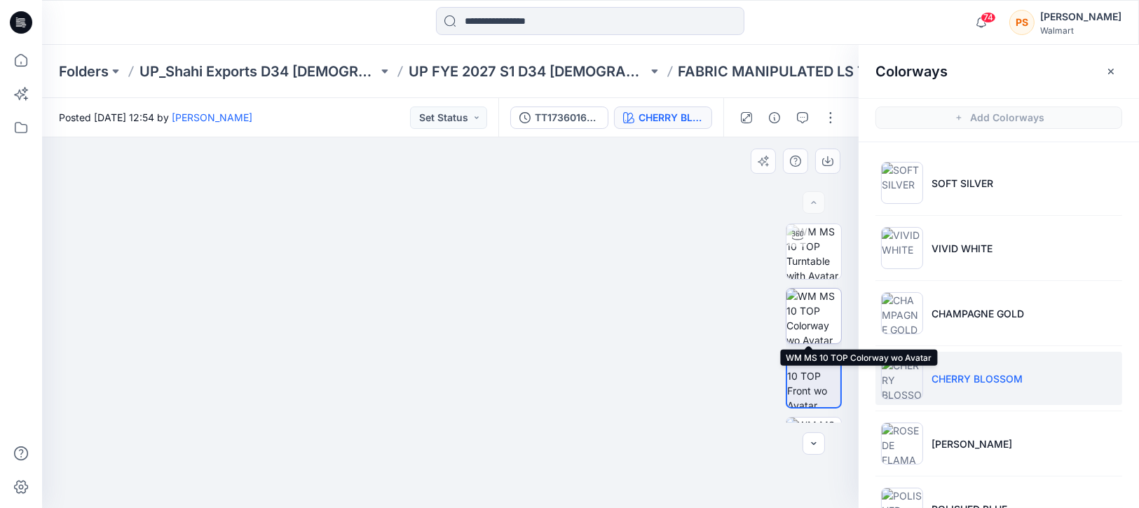
click at [797, 328] on img at bounding box center [814, 316] width 55 height 55
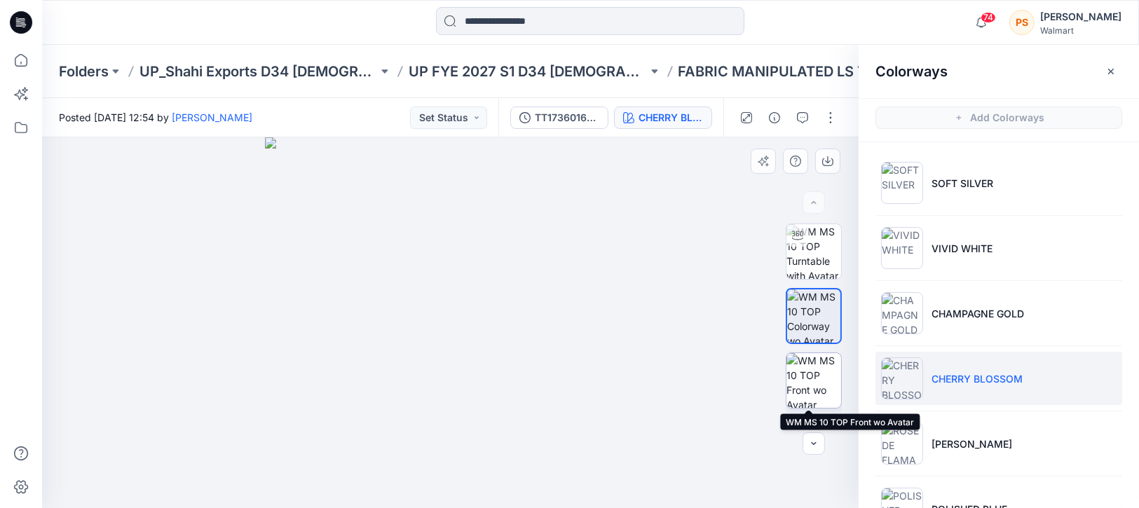
click at [801, 383] on img at bounding box center [814, 380] width 55 height 55
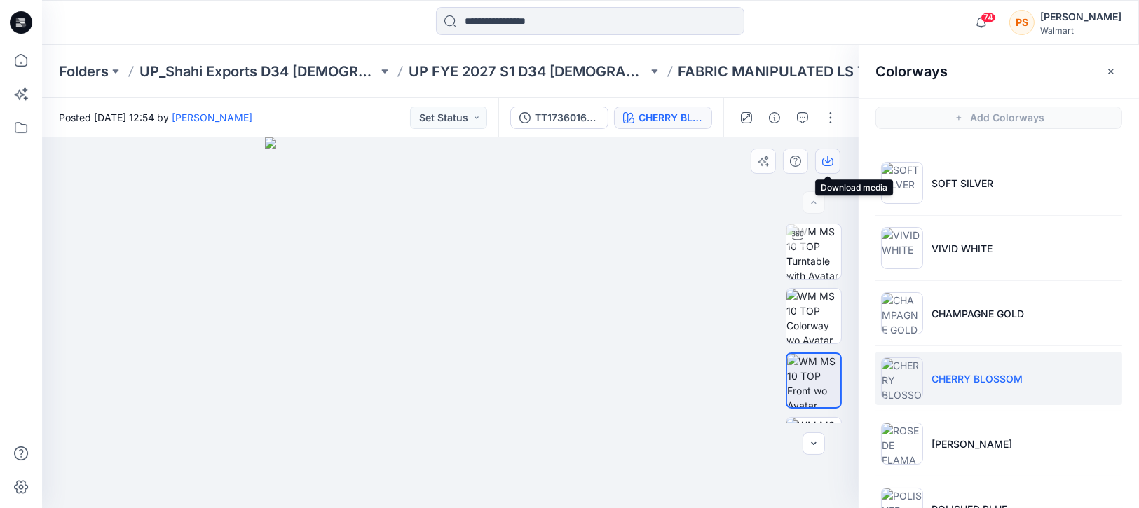
click at [829, 163] on icon "button" at bounding box center [827, 161] width 11 height 11
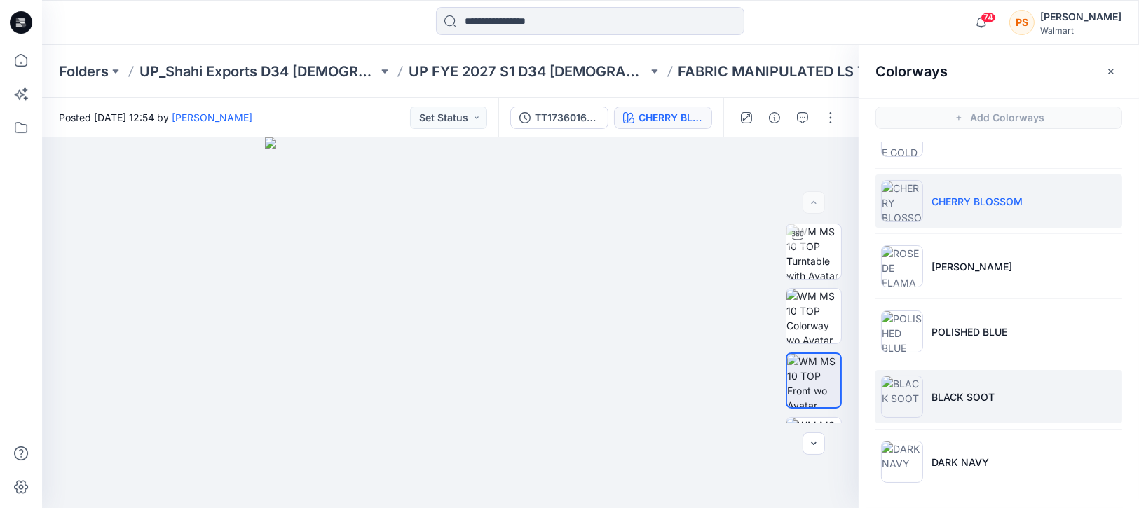
click at [984, 397] on p "BLACK SOOT" at bounding box center [963, 397] width 63 height 15
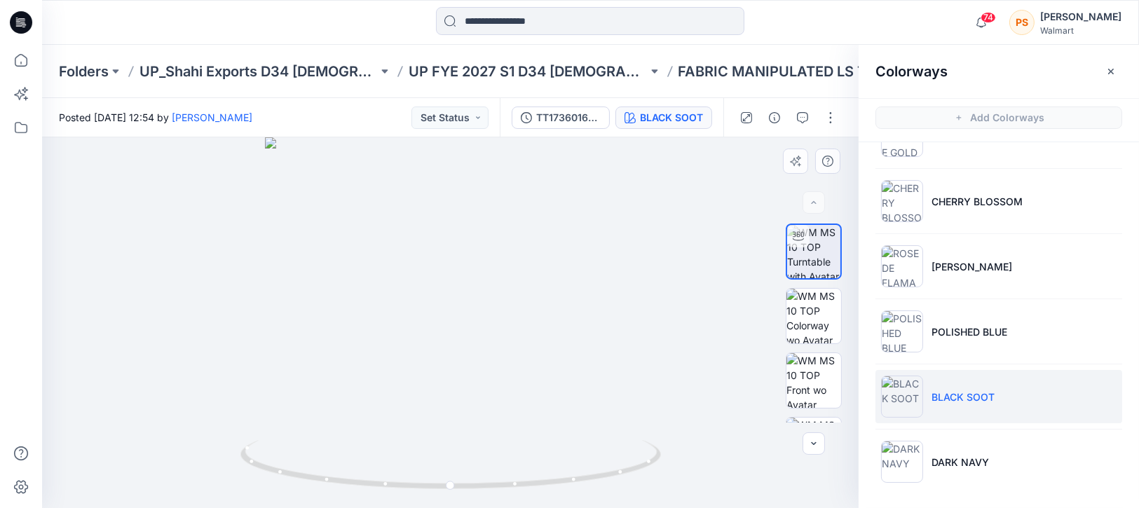
click at [704, 474] on div at bounding box center [450, 322] width 817 height 371
click at [787, 397] on img at bounding box center [814, 380] width 55 height 55
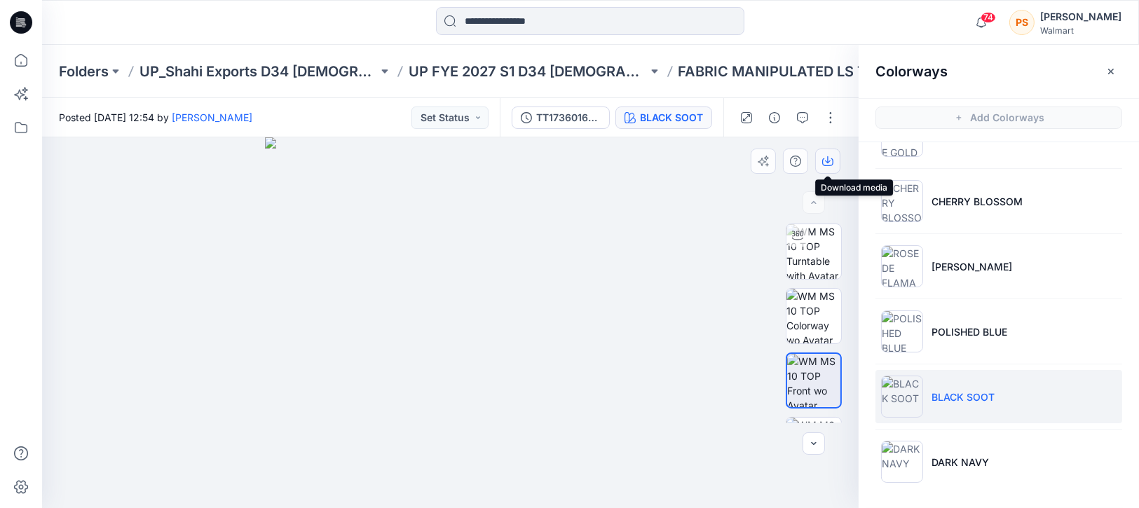
click at [828, 163] on icon "button" at bounding box center [828, 159] width 6 height 7
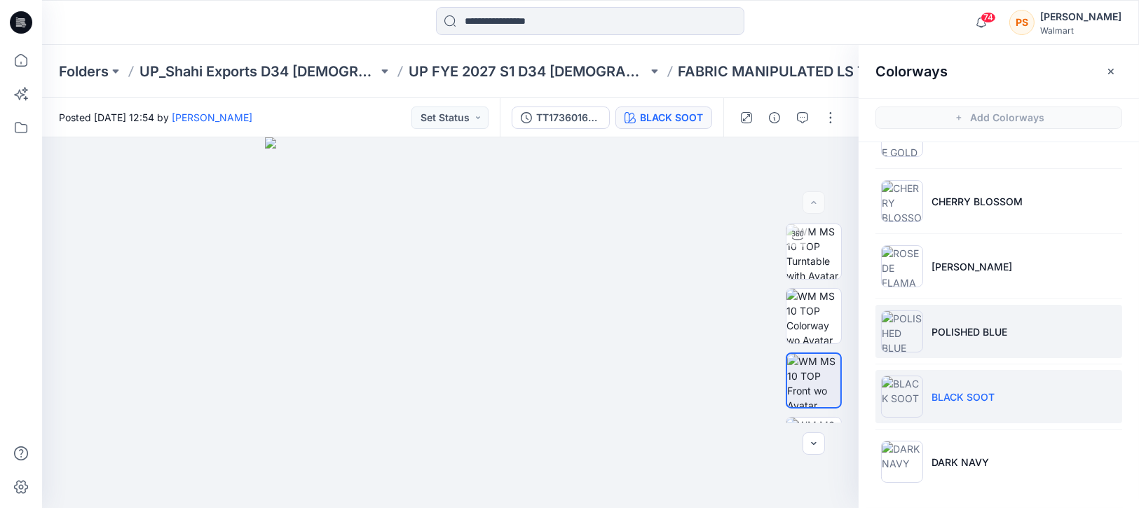
click at [991, 327] on p "POLISHED BLUE" at bounding box center [970, 332] width 76 height 15
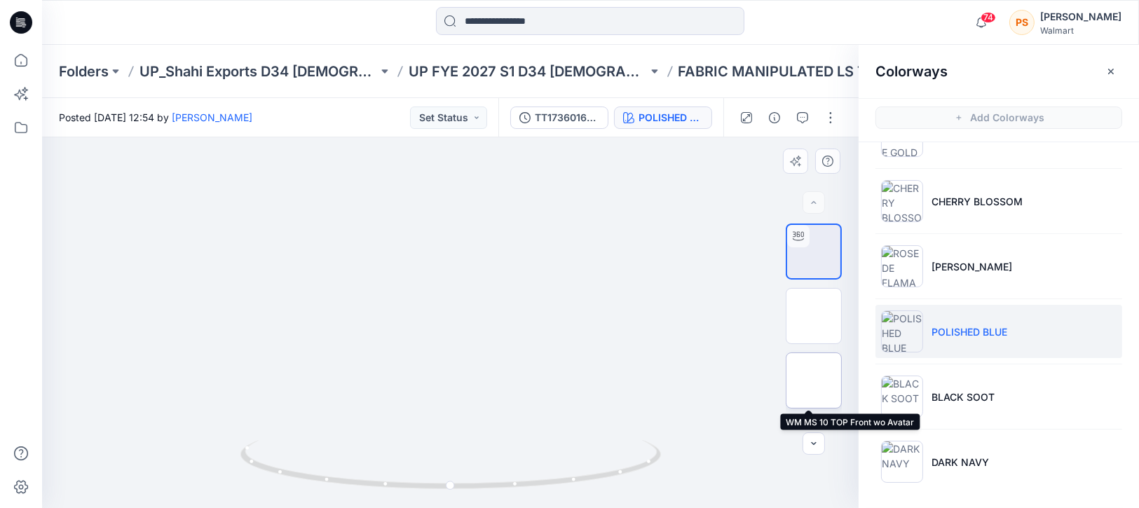
click at [814, 381] on img at bounding box center [814, 381] width 0 height 0
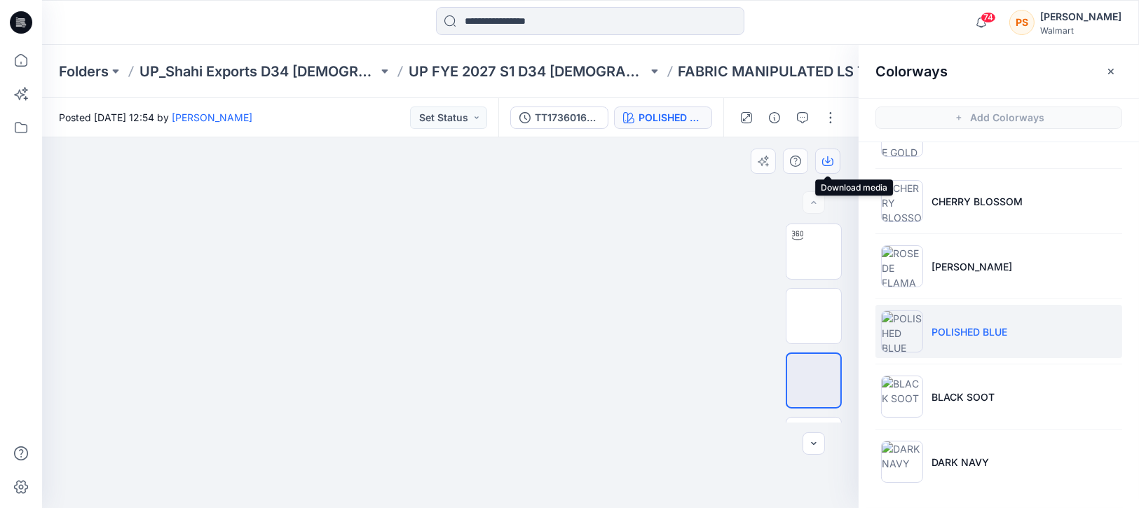
click at [829, 161] on icon "button" at bounding box center [828, 159] width 6 height 7
